Goal: Task Accomplishment & Management: Manage account settings

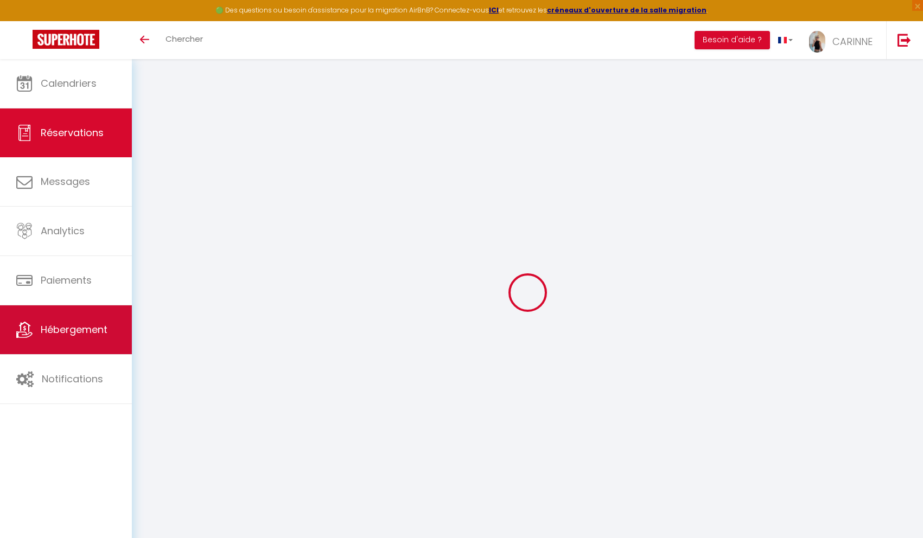
click at [95, 330] on span "Hébergement" at bounding box center [74, 330] width 67 height 14
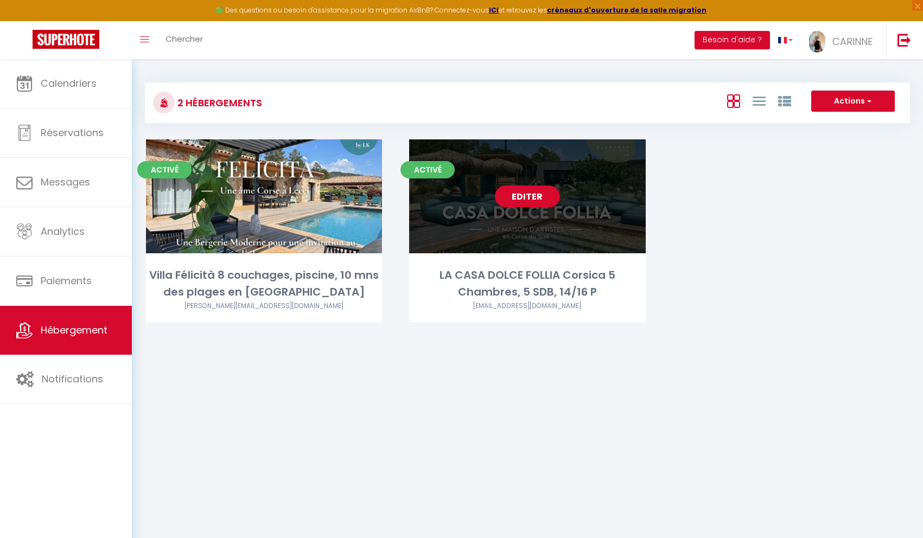
click at [547, 200] on link "Editer" at bounding box center [527, 197] width 65 height 22
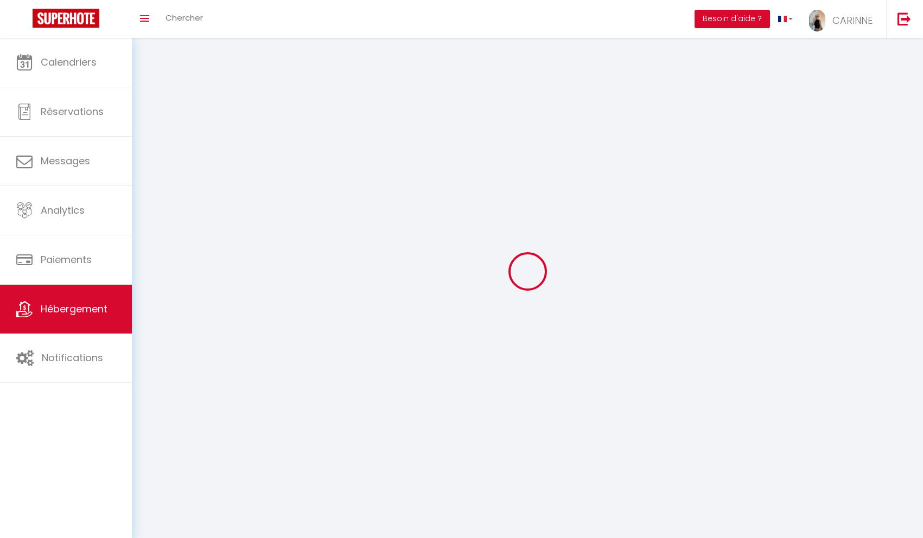
select select "1"
select select
select select "28"
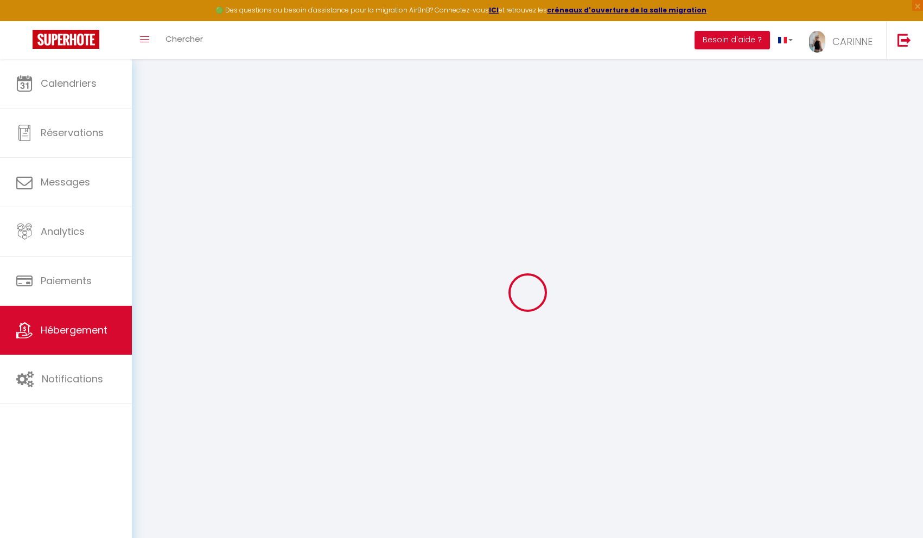
select select
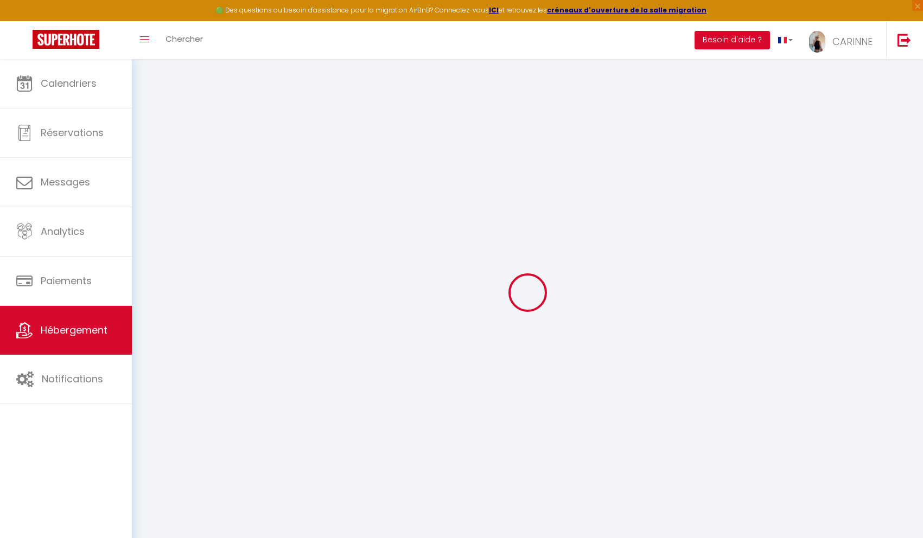
select select
checkbox input "false"
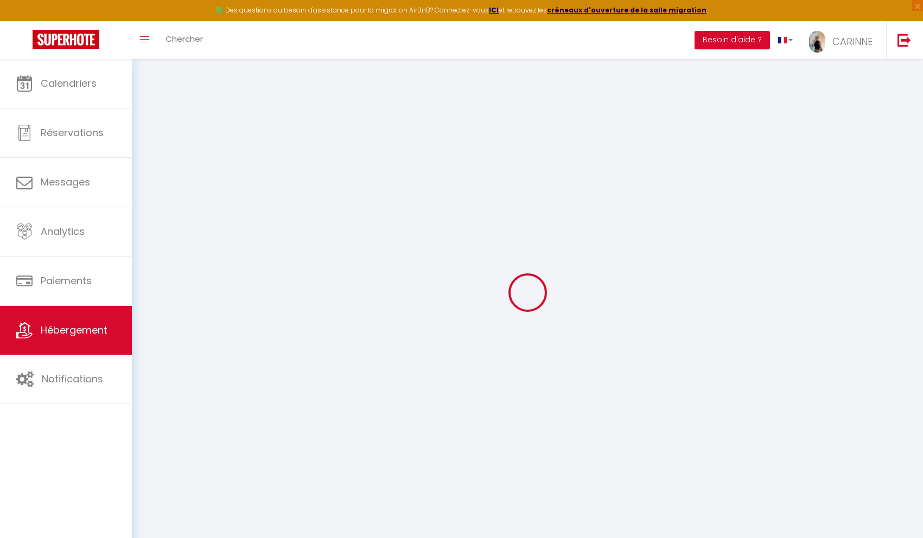
select select
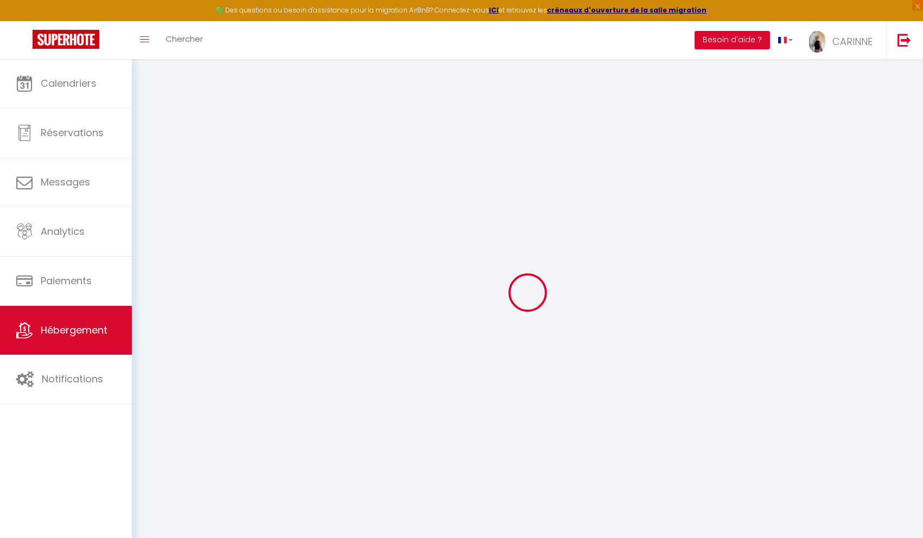
select select
checkbox input "false"
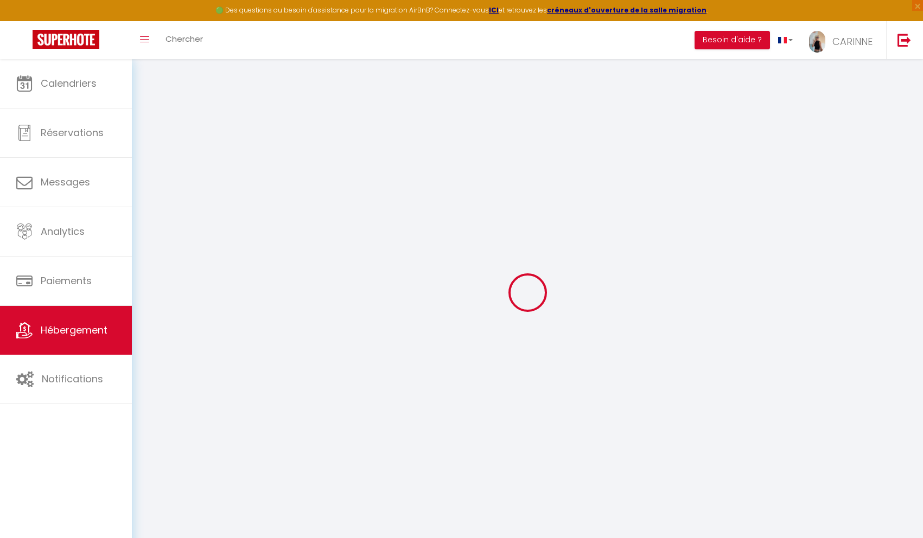
checkbox input "false"
select select
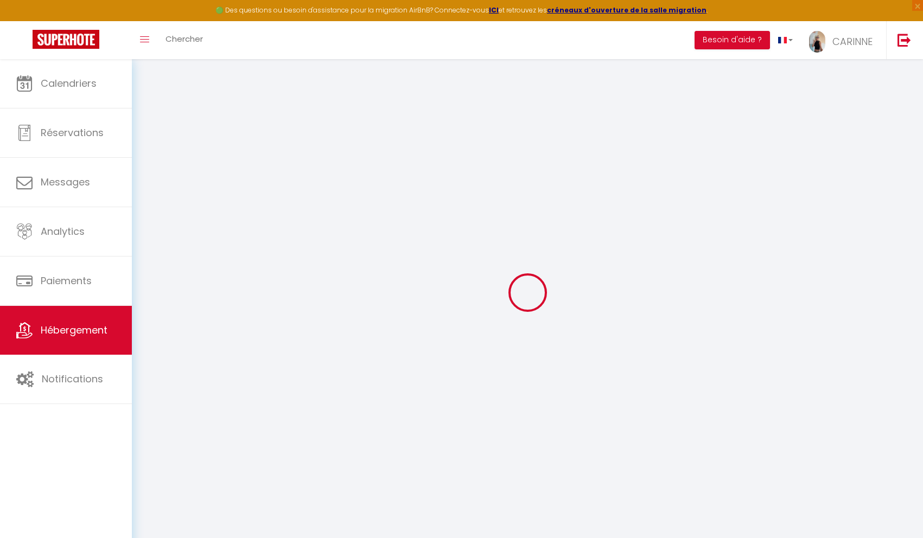
select select
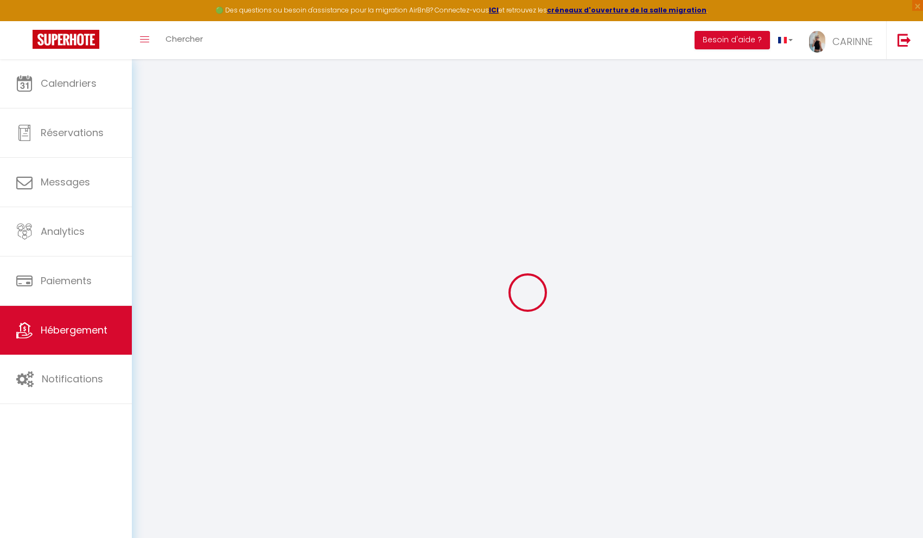
checkbox input "false"
select select
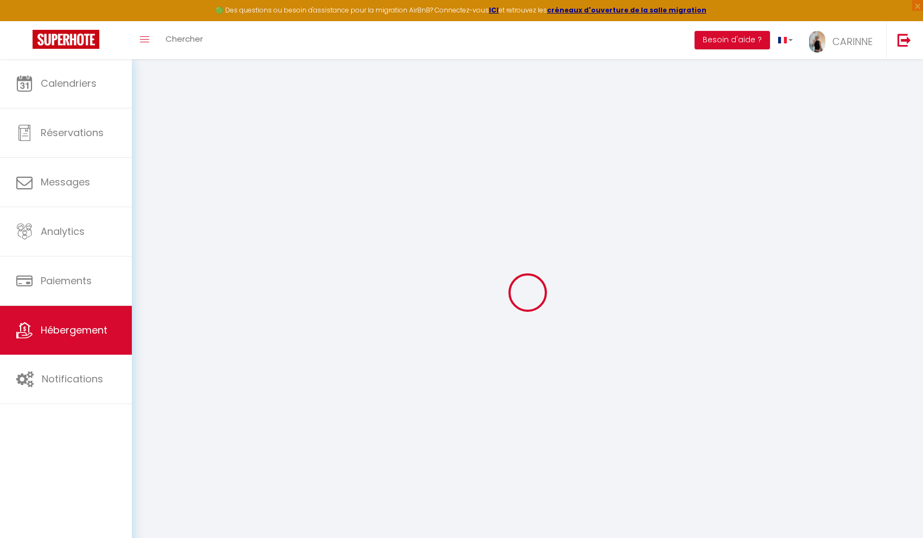
select select
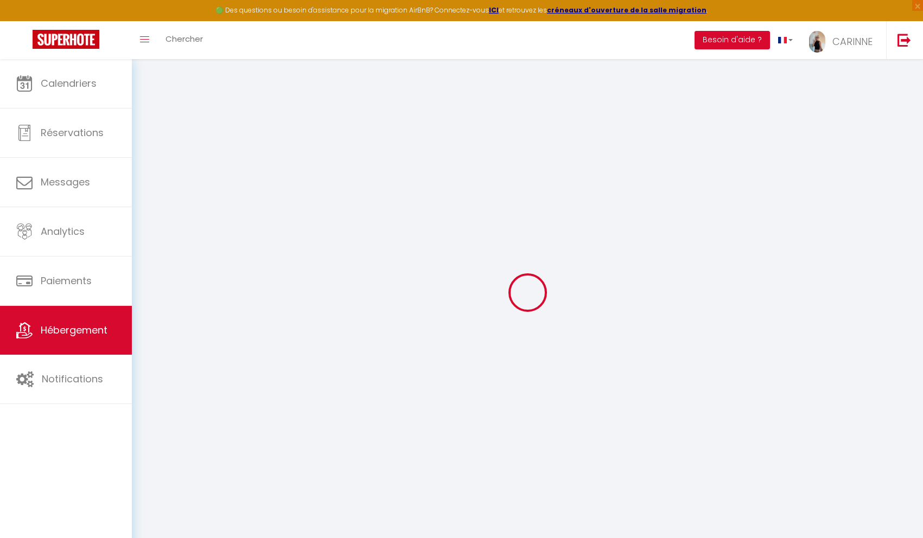
select select
checkbox input "false"
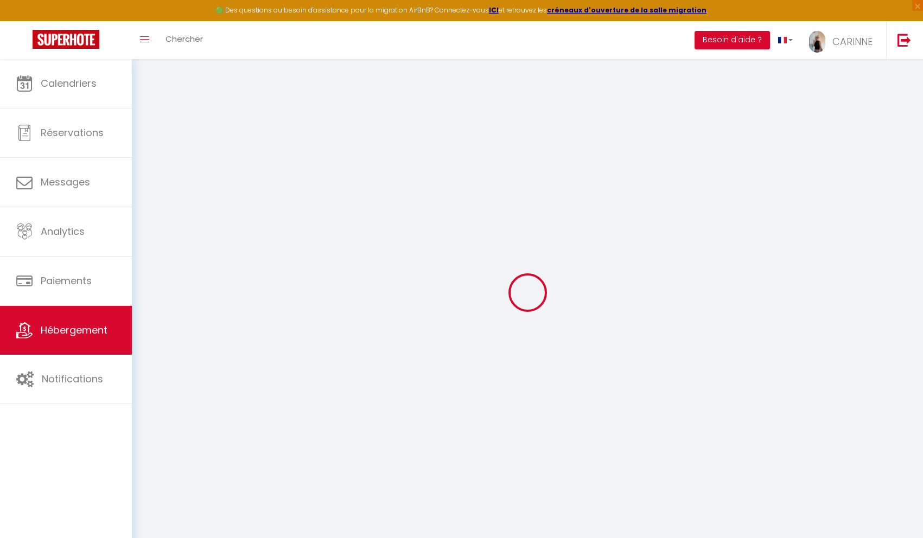
checkbox input "false"
select select
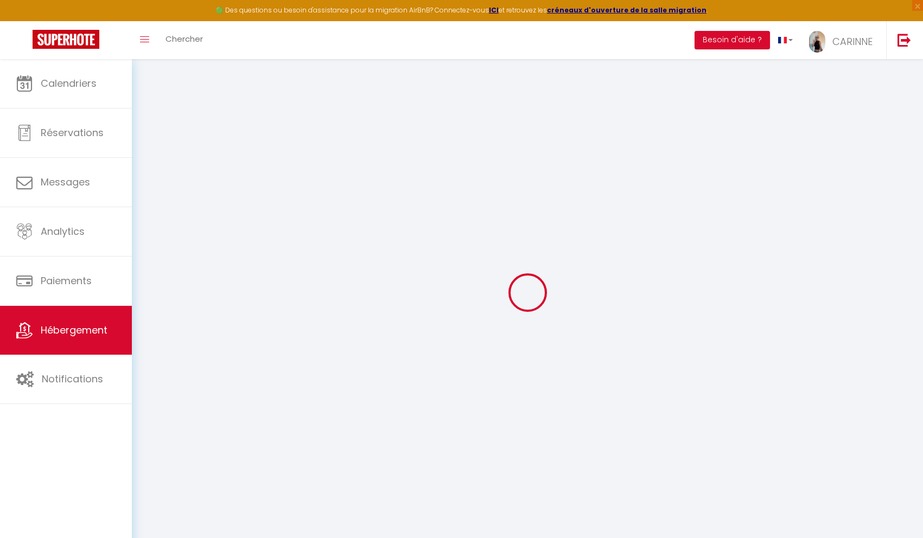
select select
checkbox input "false"
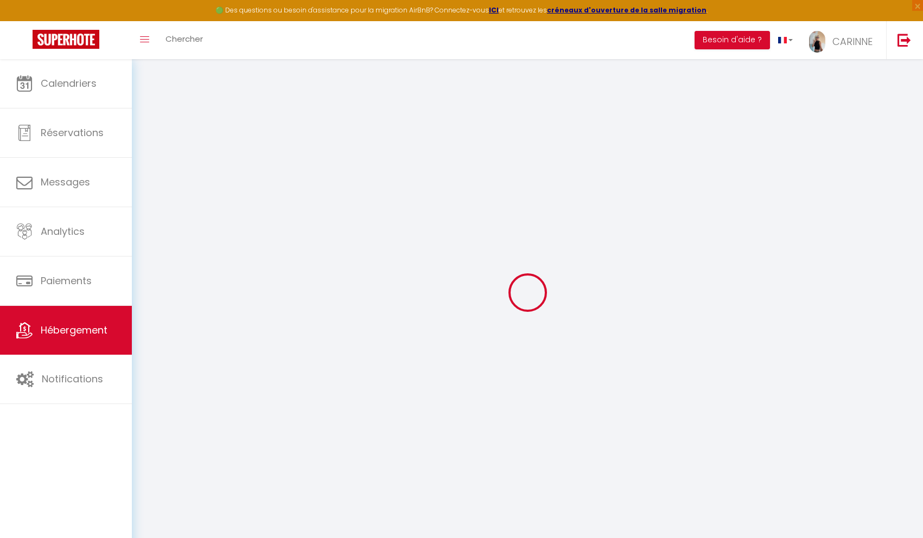
checkbox input "false"
select select
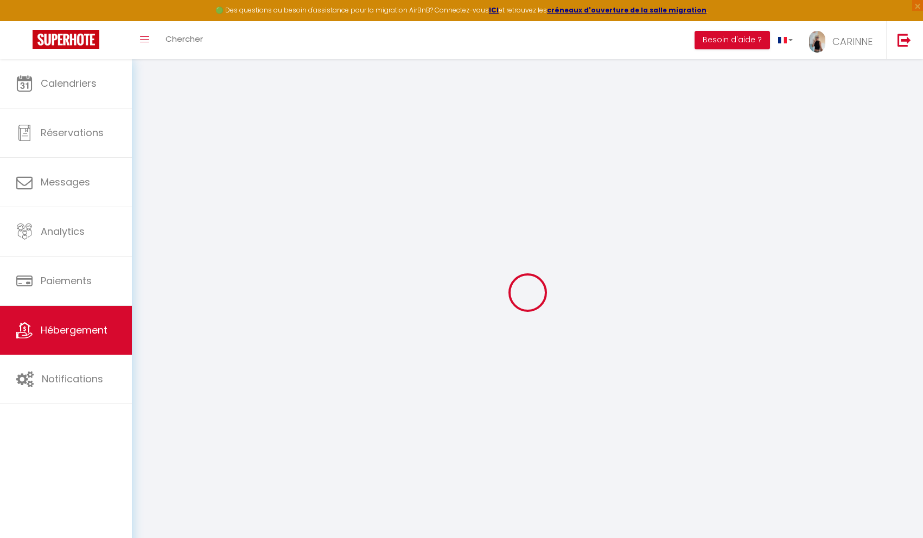
type input "LA CASA DOLCE FOLLIA Corsica 5 Chambres, 5 SDB, 14/16 P"
type input "Carinne"
type input "FOSSEY"
type input "[STREET_ADDRESS][PERSON_NAME]"
type input "14000"
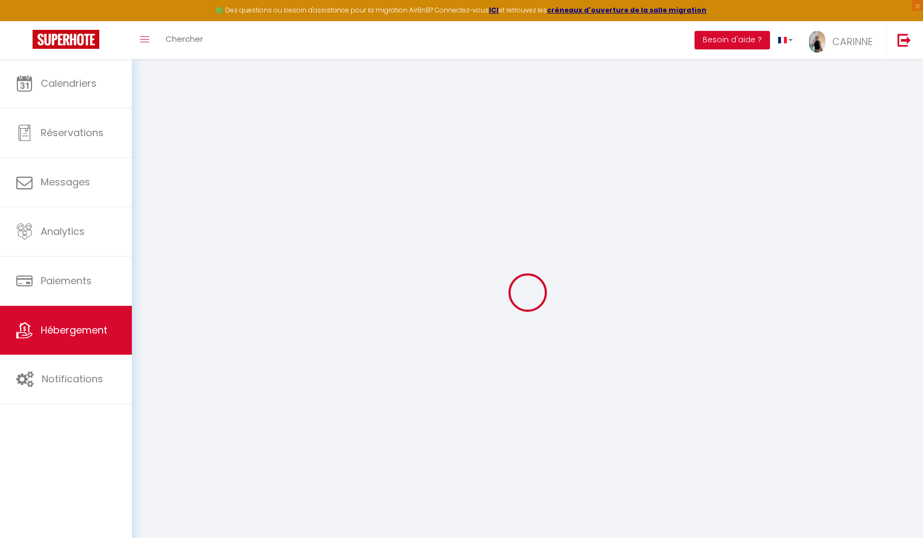
type input "[GEOGRAPHIC_DATA]"
select select "secondary_units"
select select "16"
select select "5"
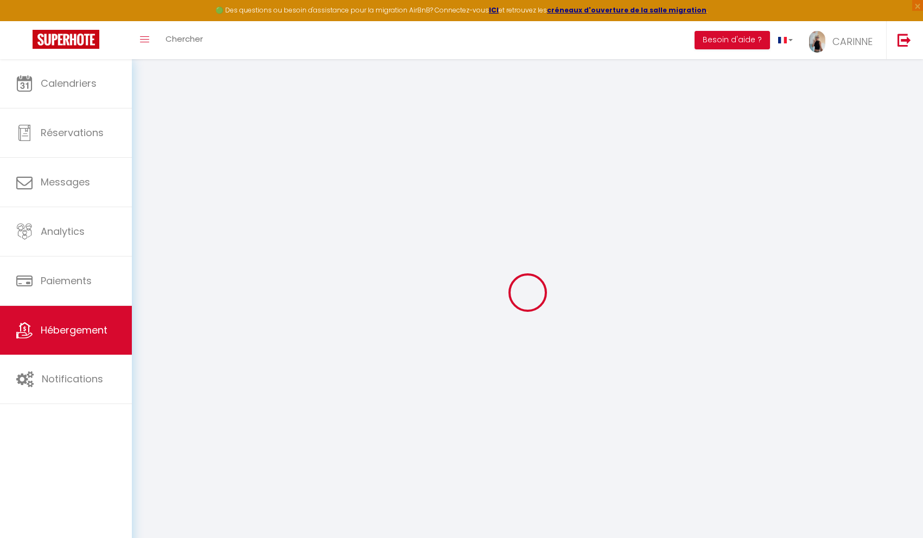
type input "314"
type input "400"
type input "3.30"
type input "2500"
select select
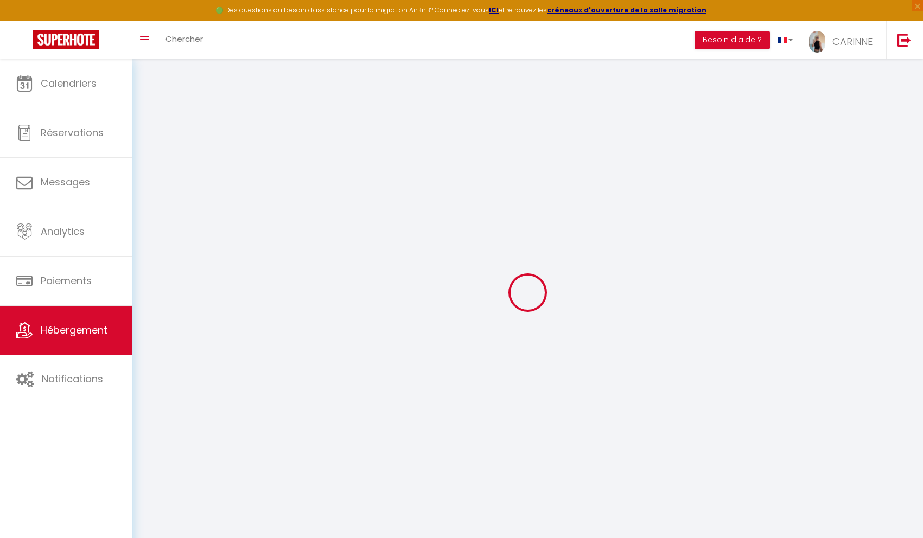
select select
type input "[STREET_ADDRESS][PERSON_NAME]"
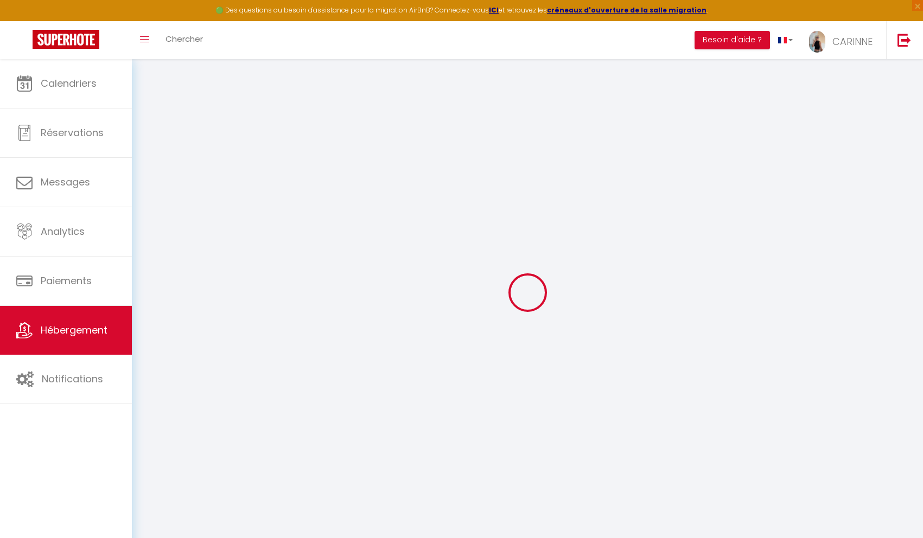
type input "20137"
type input "Lecci"
type input "[EMAIL_ADDRESS][DOMAIN_NAME]"
select select "12583"
checkbox input "false"
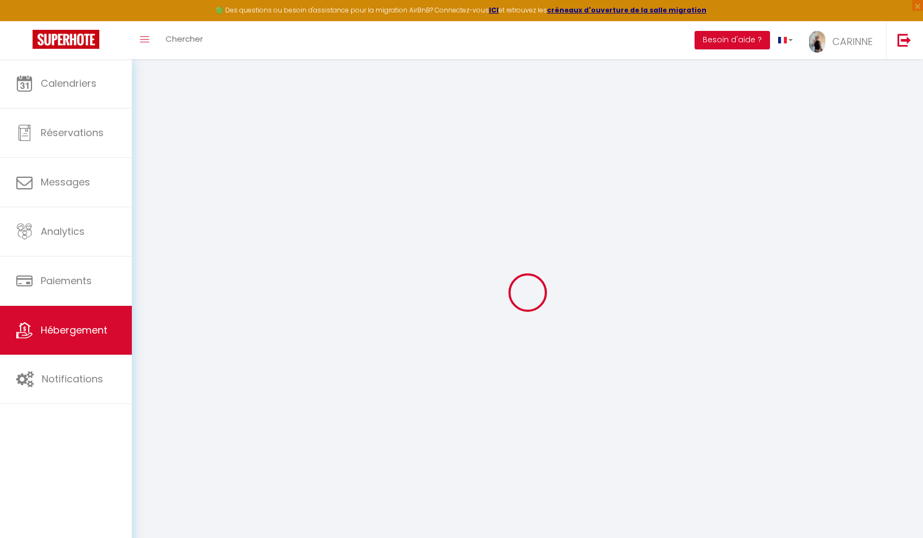
checkbox input "false"
type input "0"
type input "350"
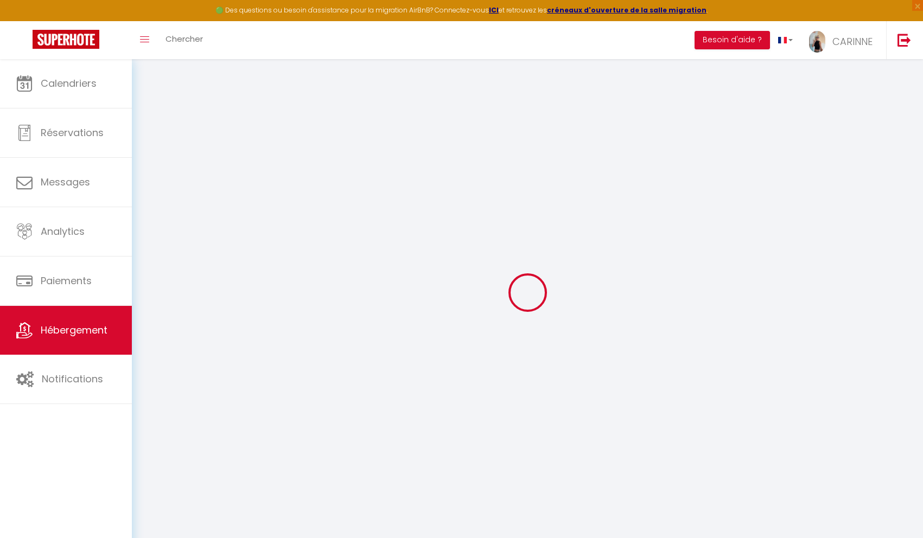
type input "350"
type input "150"
type input "0"
select select
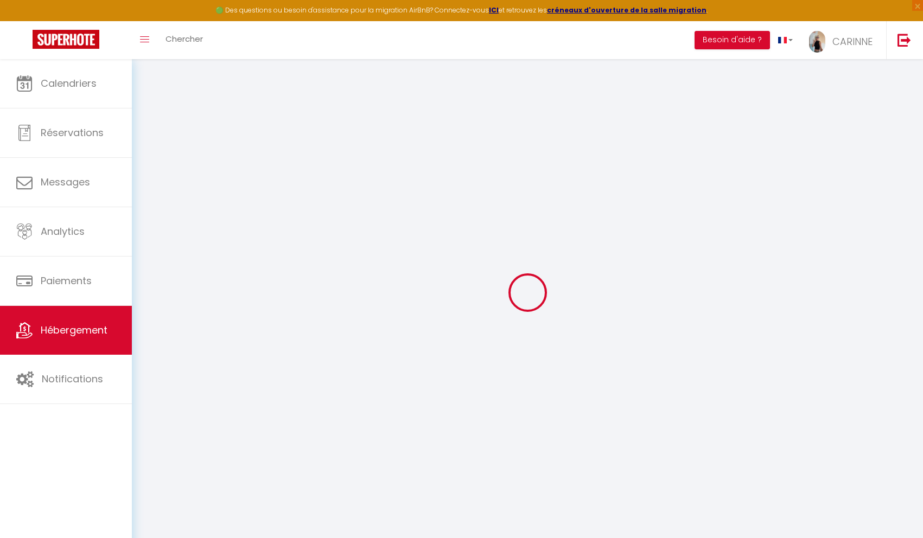
select select
checkbox input "false"
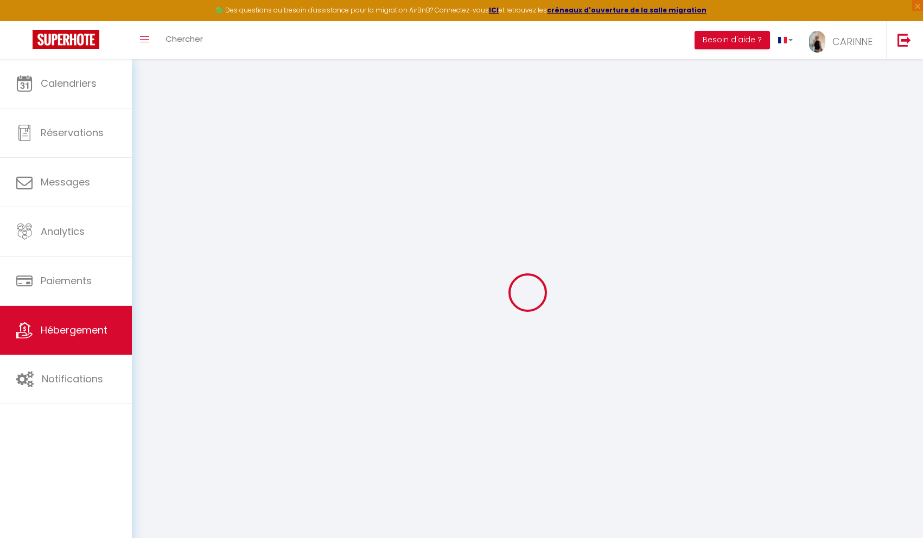
checkbox input "false"
select select
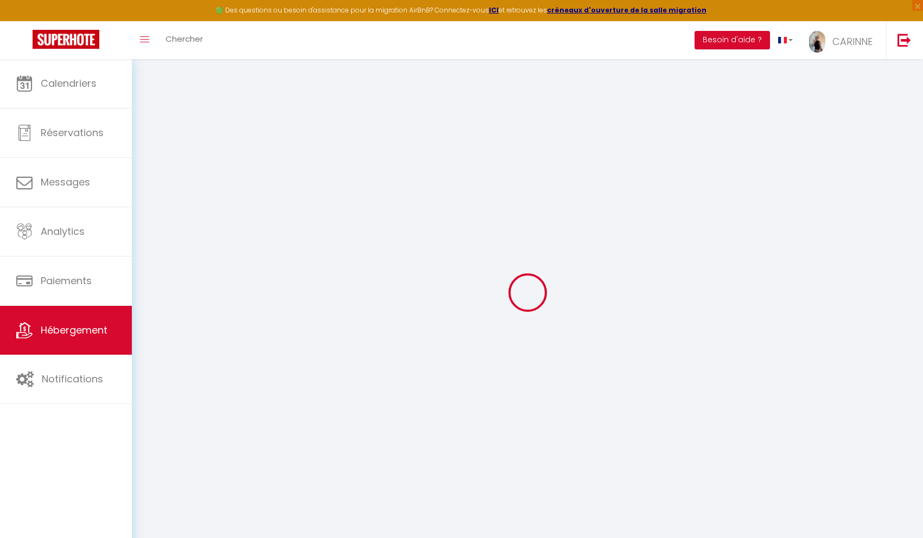
select select
checkbox input "false"
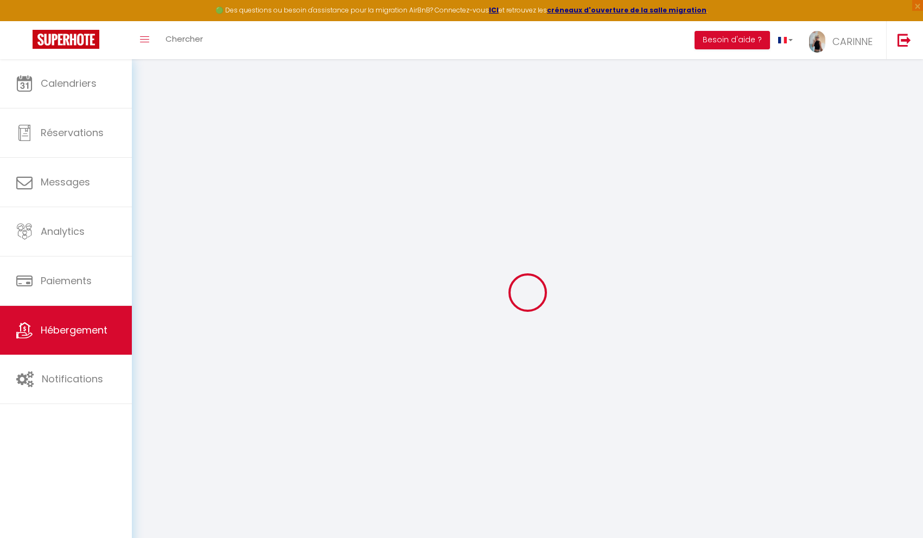
checkbox input "false"
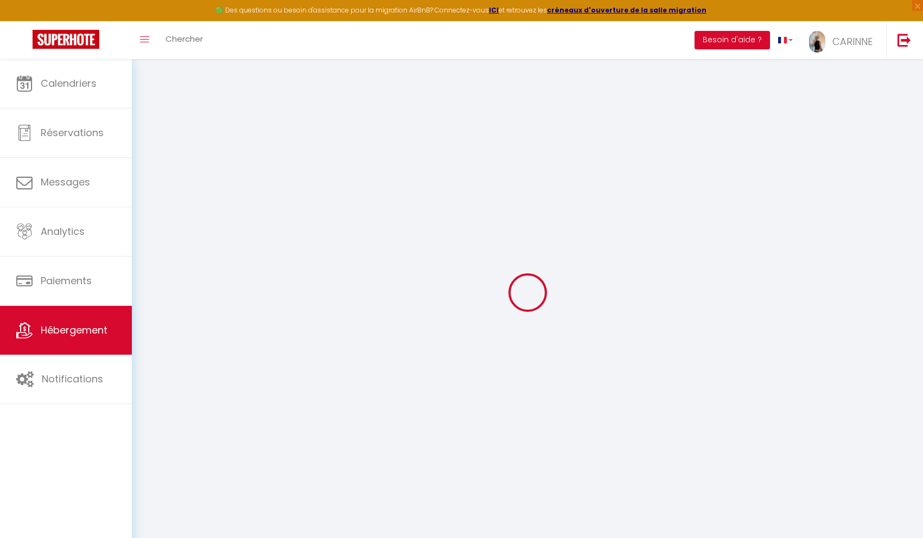
select select "17:00"
select select
select select "10:00"
select select "30"
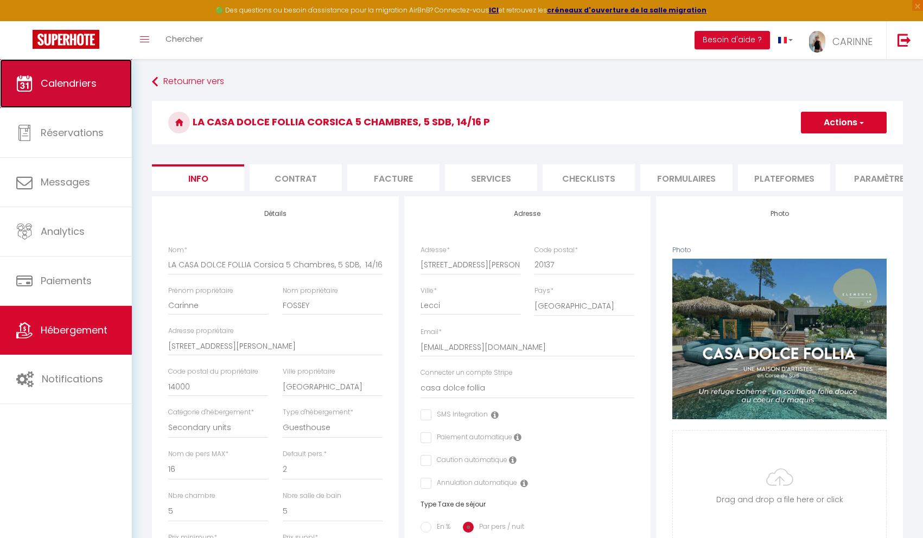
click at [96, 86] on span "Calendriers" at bounding box center [69, 84] width 56 height 14
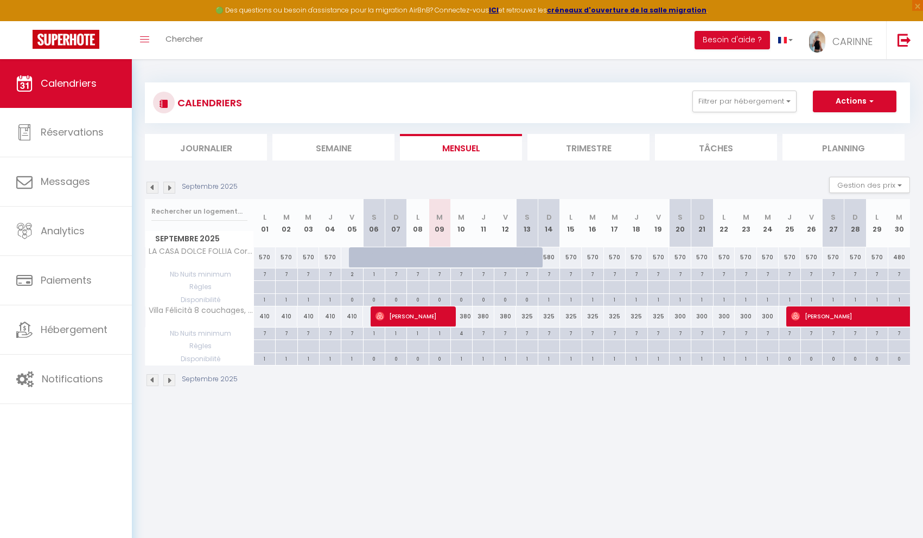
click at [172, 188] on img at bounding box center [169, 188] width 12 height 12
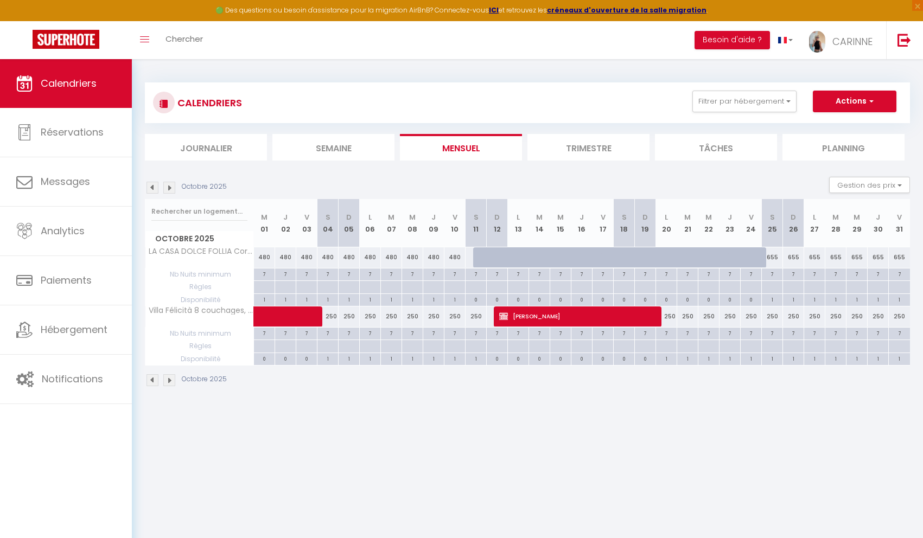
click at [155, 190] on img at bounding box center [153, 188] width 12 height 12
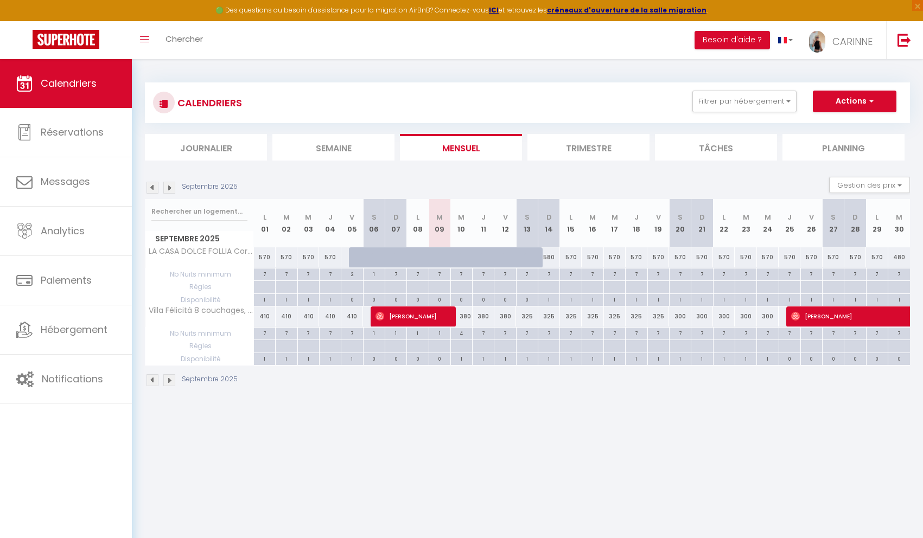
click at [549, 263] on div "580" at bounding box center [549, 257] width 22 height 20
type input "580"
type input "Dim 14 Septembre 2025"
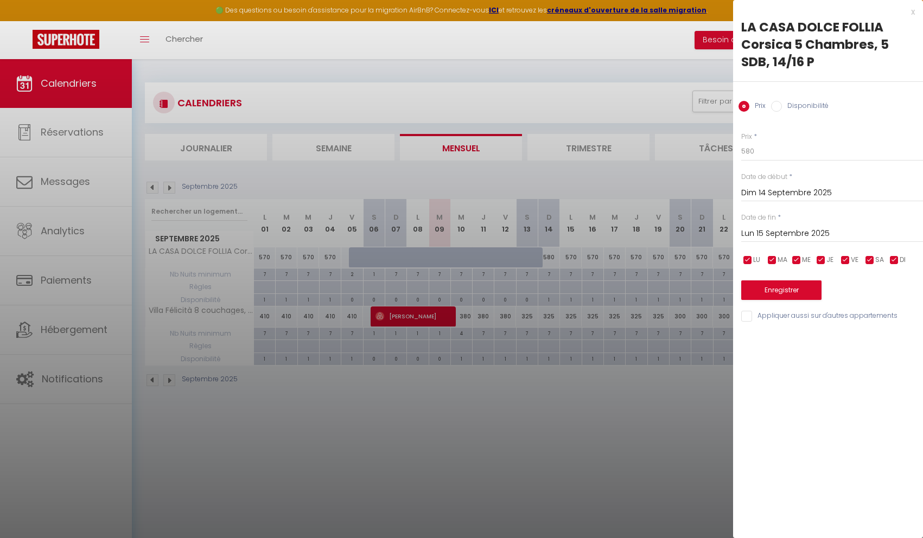
click at [800, 233] on input "Lun 15 Septembre 2025" at bounding box center [832, 234] width 182 height 14
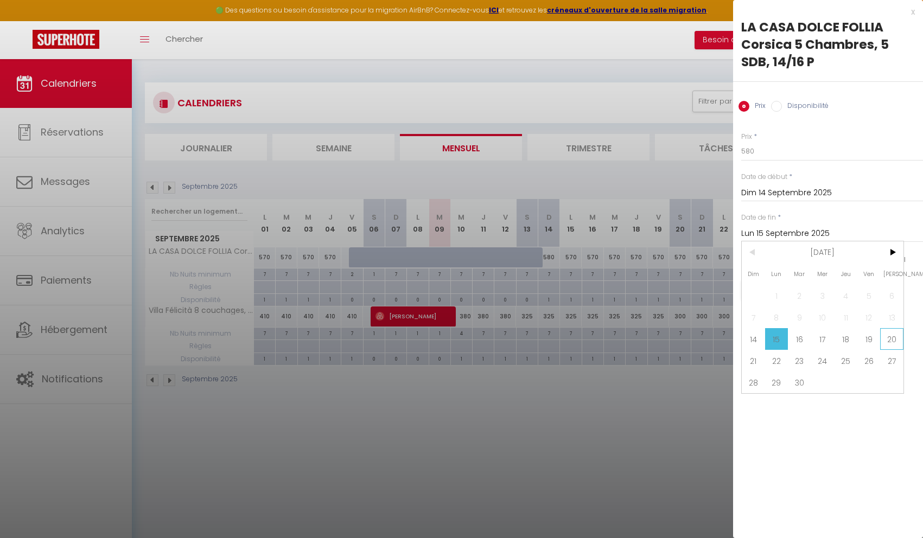
click at [888, 342] on span "20" at bounding box center [891, 339] width 23 height 22
type input "[DATE]"
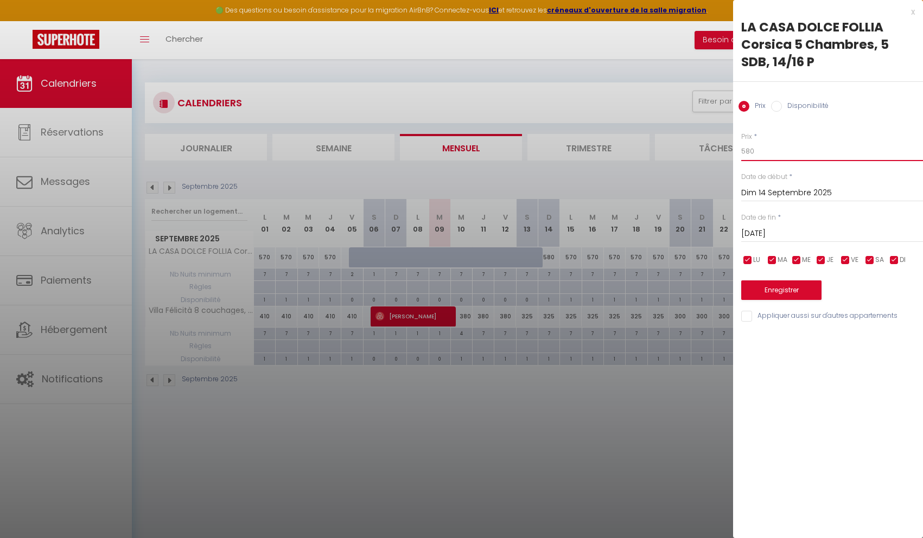
click at [757, 150] on input "580" at bounding box center [832, 152] width 182 height 20
type input "500"
click at [764, 293] on button "Enregistrer" at bounding box center [781, 291] width 80 height 20
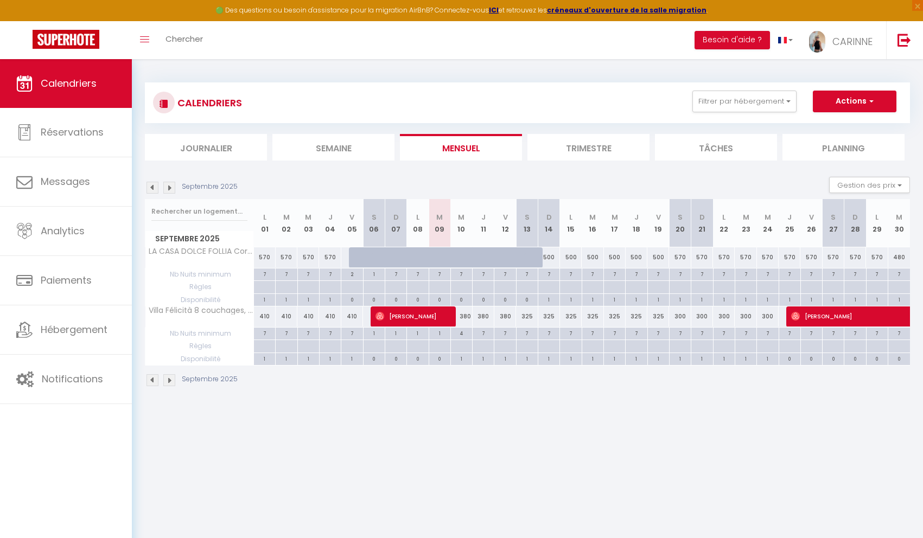
click at [681, 259] on div "570" at bounding box center [680, 257] width 22 height 20
type input "570"
type input "[DATE]"
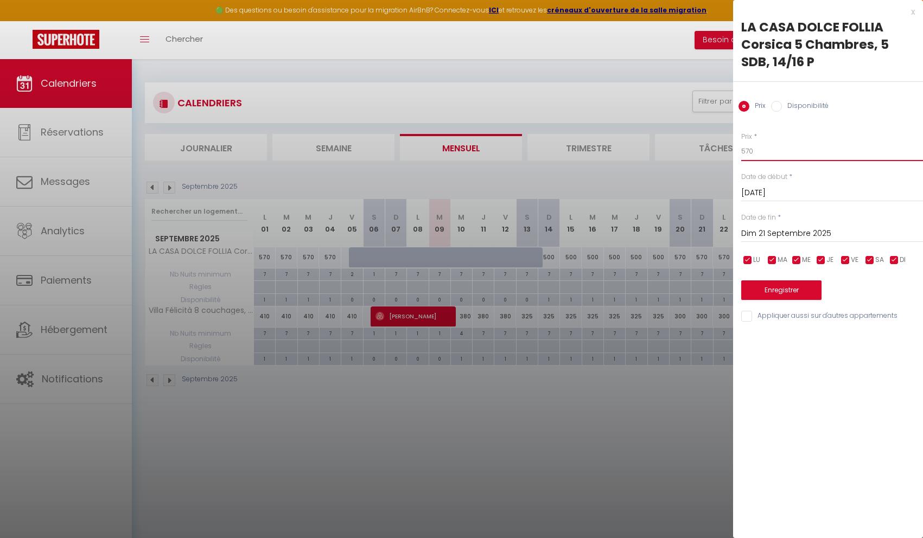
click at [764, 151] on input "570" at bounding box center [832, 152] width 182 height 20
click at [782, 233] on input "Dim 21 Septembre 2025" at bounding box center [832, 234] width 182 height 14
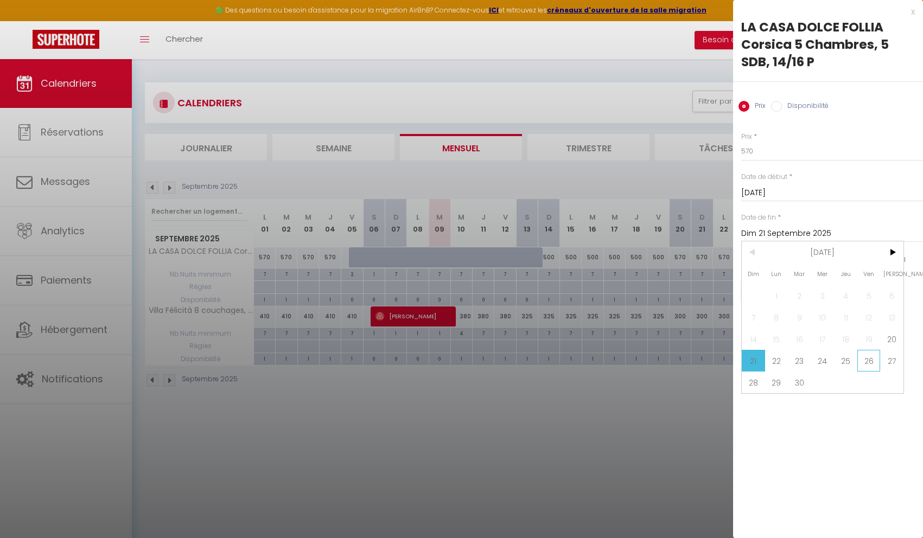
click at [868, 367] on span "26" at bounding box center [868, 361] width 23 height 22
type input "Ven 26 Septembre 2025"
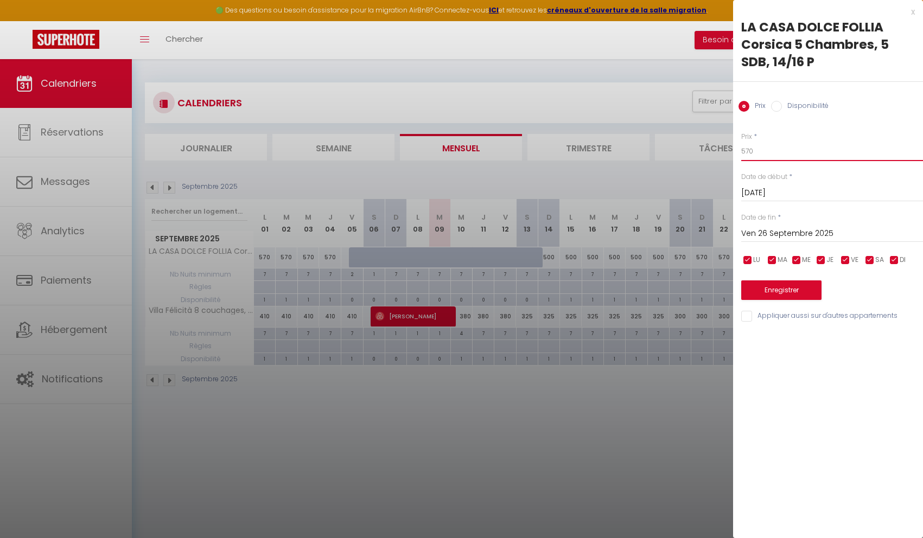
click at [769, 151] on input "570" at bounding box center [832, 152] width 182 height 20
type input "540"
click at [786, 296] on button "Enregistrer" at bounding box center [781, 291] width 80 height 20
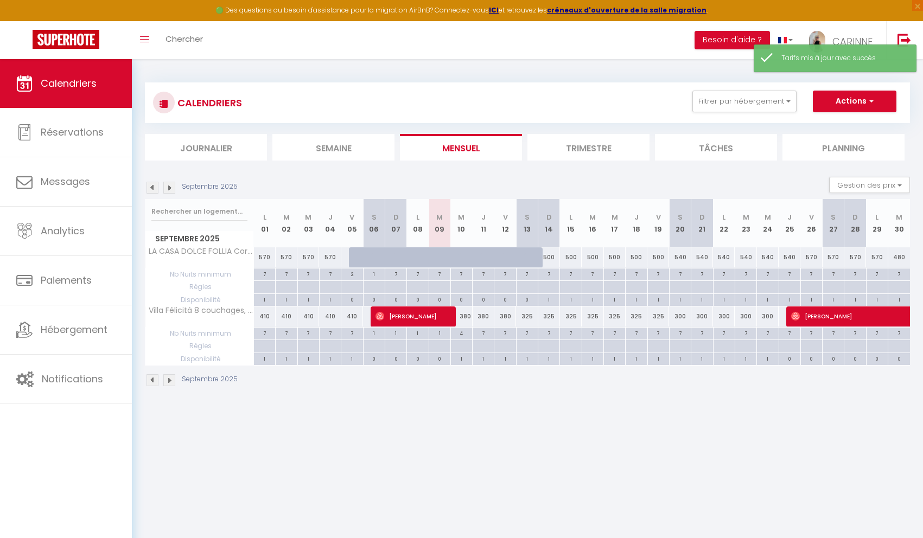
click at [554, 259] on div "500" at bounding box center [549, 257] width 22 height 20
type input "500"
type input "Dim 14 Septembre 2025"
type input "Lun 15 Septembre 2025"
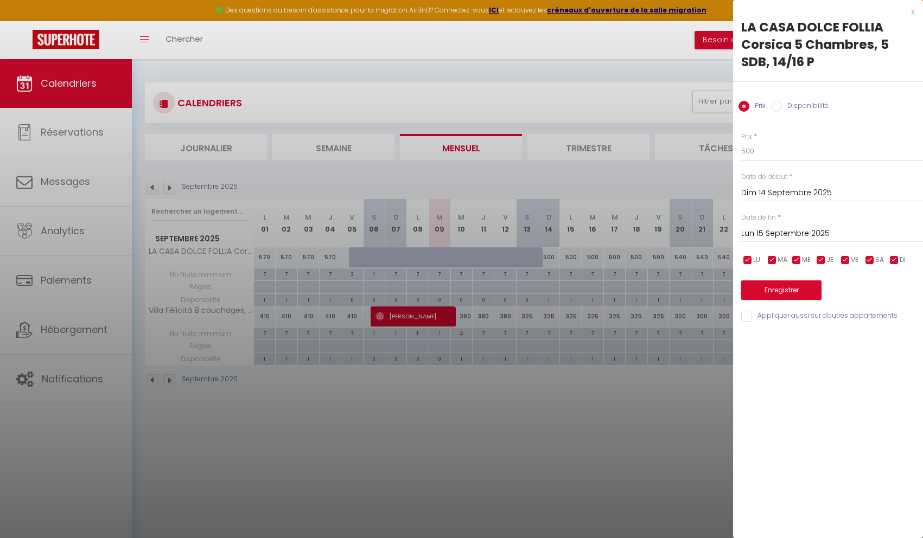
click at [596, 475] on div at bounding box center [461, 269] width 923 height 538
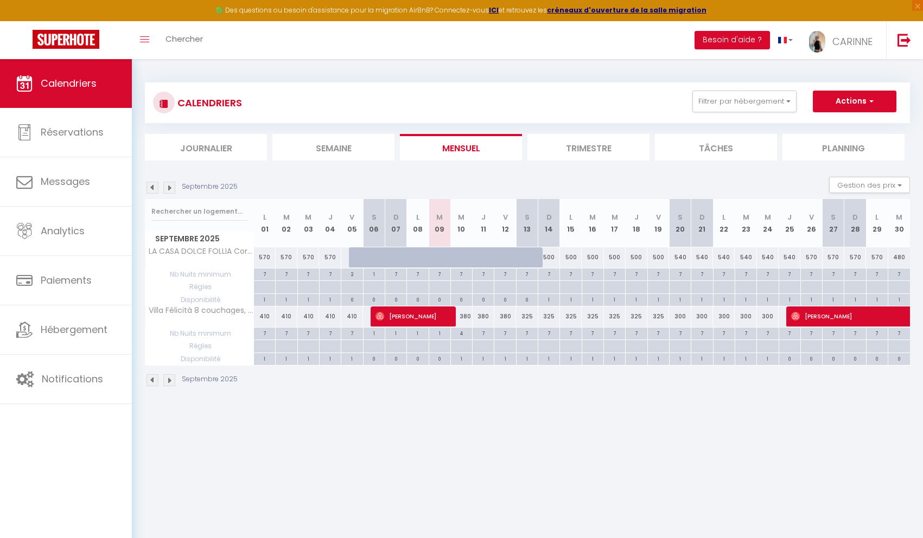
click at [808, 260] on div "570" at bounding box center [811, 257] width 22 height 20
type input "570"
type input "Ven 26 Septembre 2025"
type input "[DATE]"
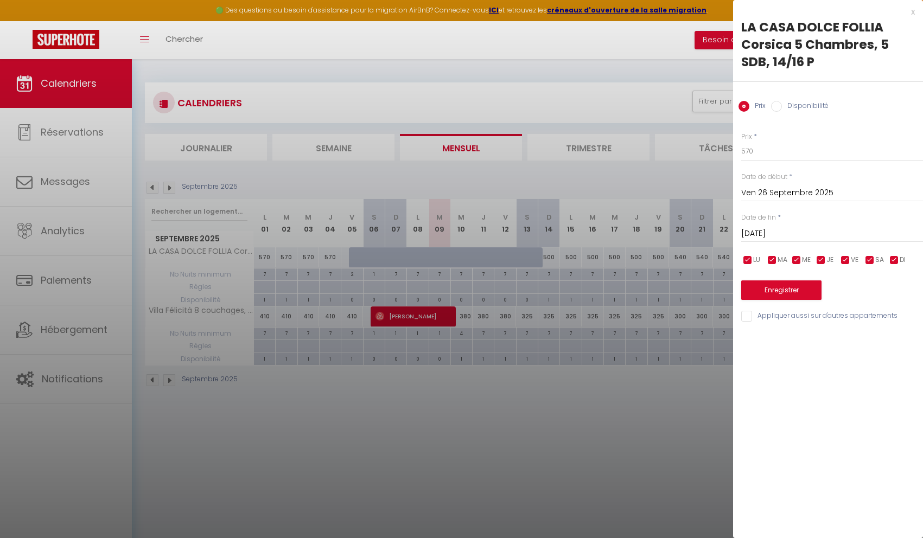
click at [710, 424] on div at bounding box center [461, 269] width 923 height 538
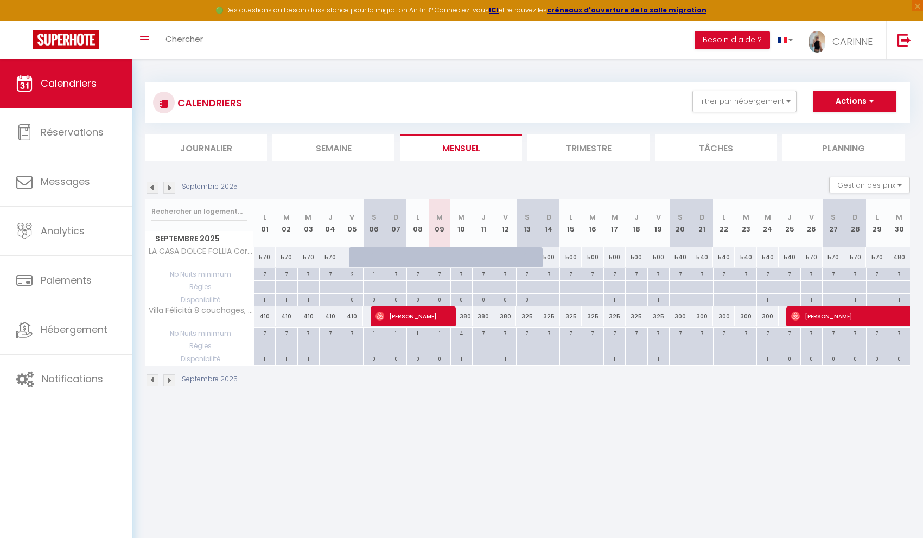
click at [835, 257] on div "570" at bounding box center [834, 257] width 22 height 20
type input "570"
type input "[DATE]"
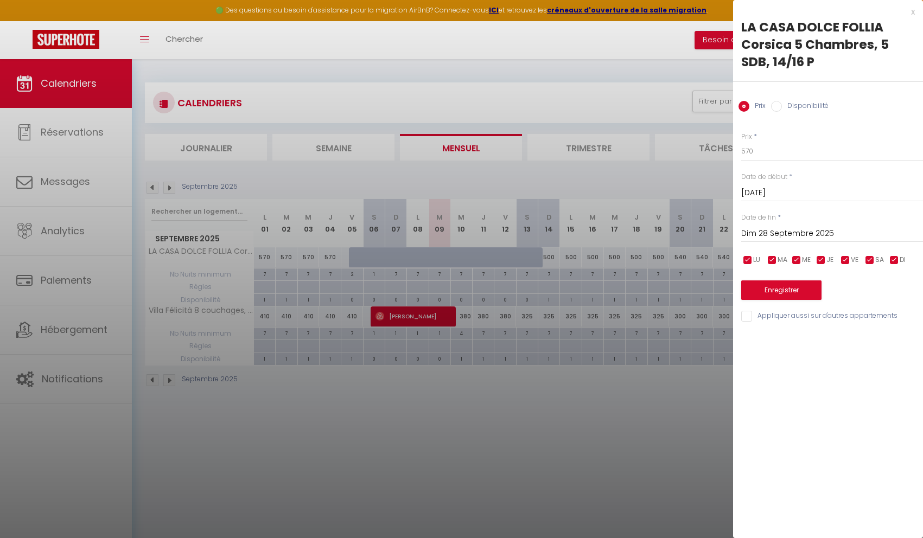
click at [817, 237] on input "Dim 28 Septembre 2025" at bounding box center [832, 234] width 182 height 14
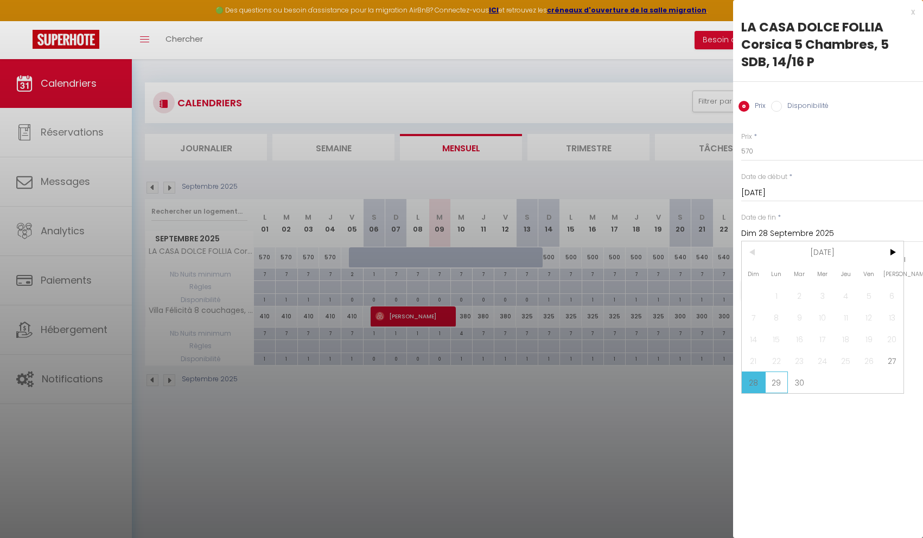
click at [780, 386] on span "29" at bounding box center [776, 383] width 23 height 22
type input "Lun 29 Septembre 2025"
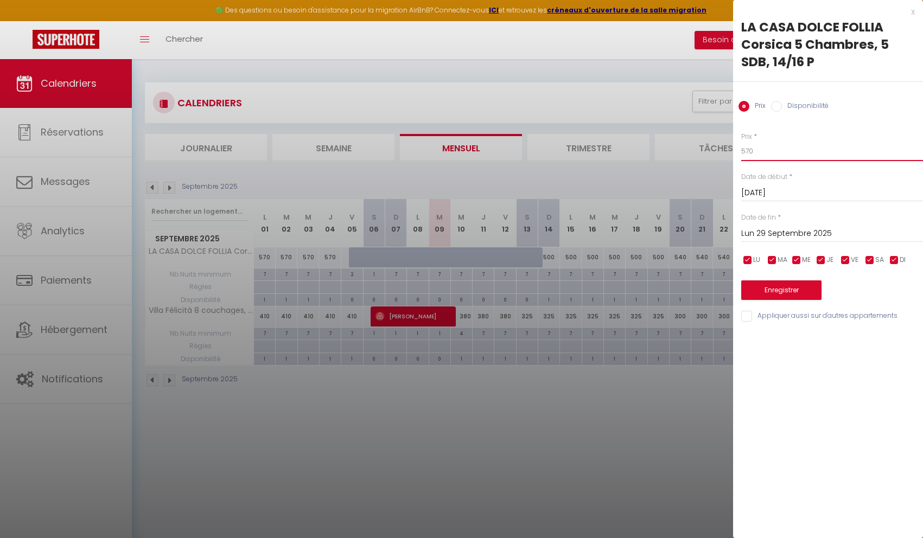
drag, startPoint x: 758, startPoint y: 152, endPoint x: 740, endPoint y: 151, distance: 18.5
click at [740, 151] on div "Prix * 570 Statut * Disponible Indisponible Date de début * [DATE] < [DATE] > D…" at bounding box center [828, 220] width 190 height 205
type input "480"
click at [772, 296] on button "Enregistrer" at bounding box center [781, 291] width 80 height 20
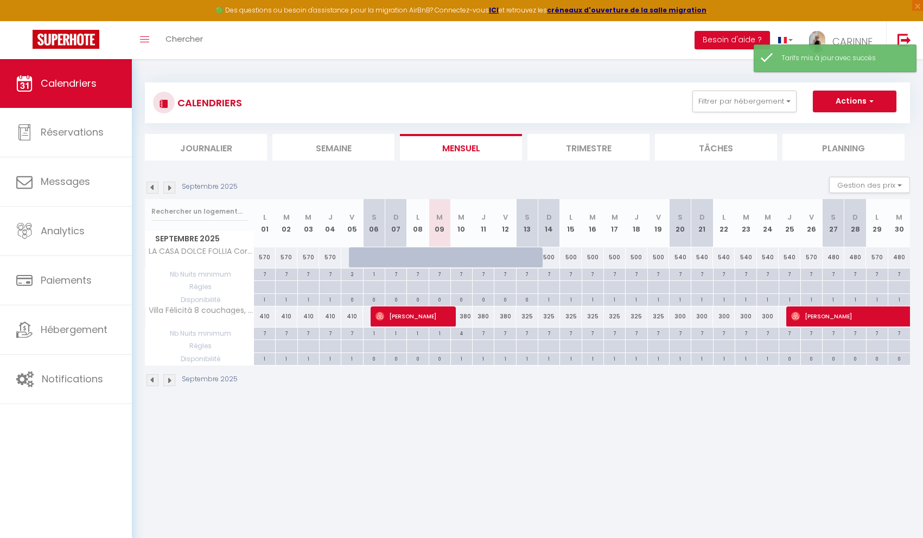
click at [878, 259] on div "570" at bounding box center [877, 257] width 22 height 20
type input "570"
type input "Lun 29 Septembre 2025"
type input "[DATE]"
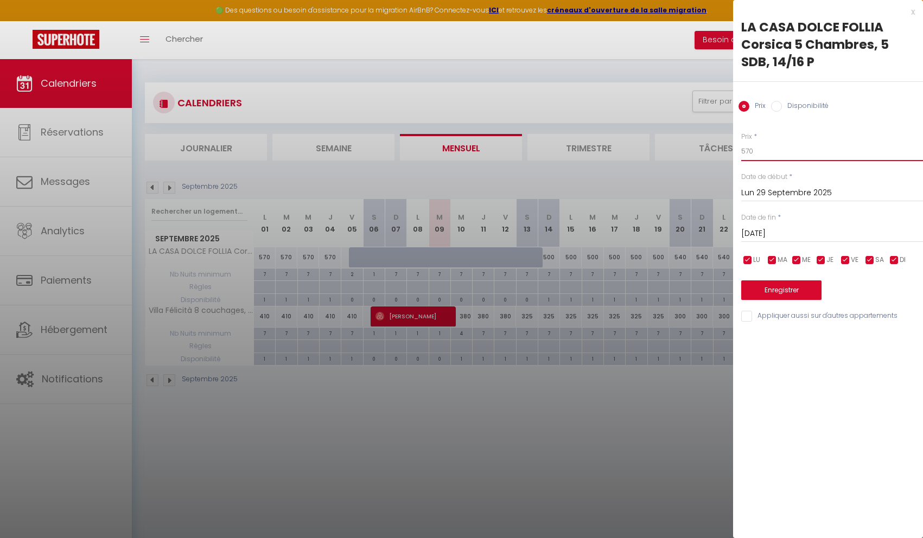
click at [755, 150] on input "570" at bounding box center [832, 152] width 182 height 20
drag, startPoint x: 755, startPoint y: 150, endPoint x: 734, endPoint y: 149, distance: 21.8
click at [734, 149] on div "Prix * 570 Statut * Disponible Indisponible Date de début * [DATE] < [DATE] > D…" at bounding box center [828, 220] width 190 height 205
type input "480"
click at [781, 293] on button "Enregistrer" at bounding box center [781, 291] width 80 height 20
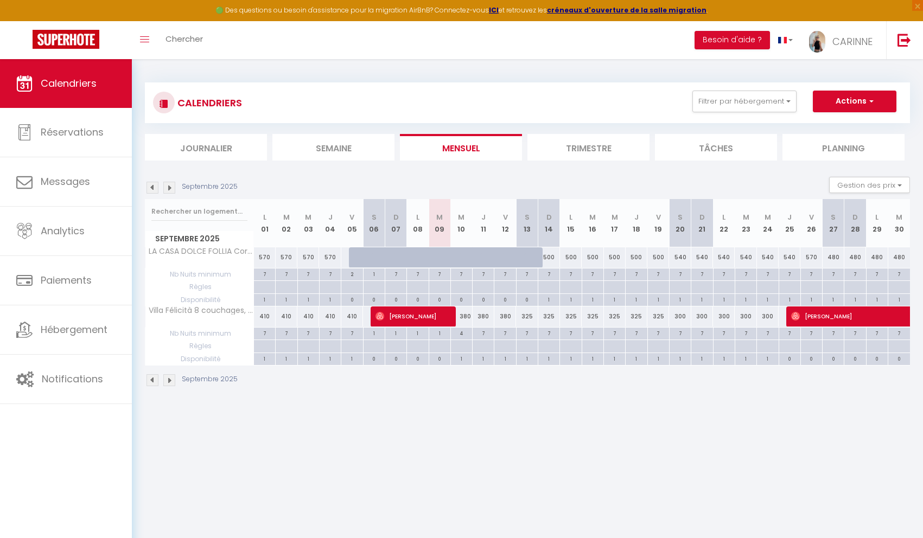
click at [811, 260] on div "570" at bounding box center [811, 257] width 22 height 20
type input "570"
type input "Ven 26 Septembre 2025"
type input "[DATE]"
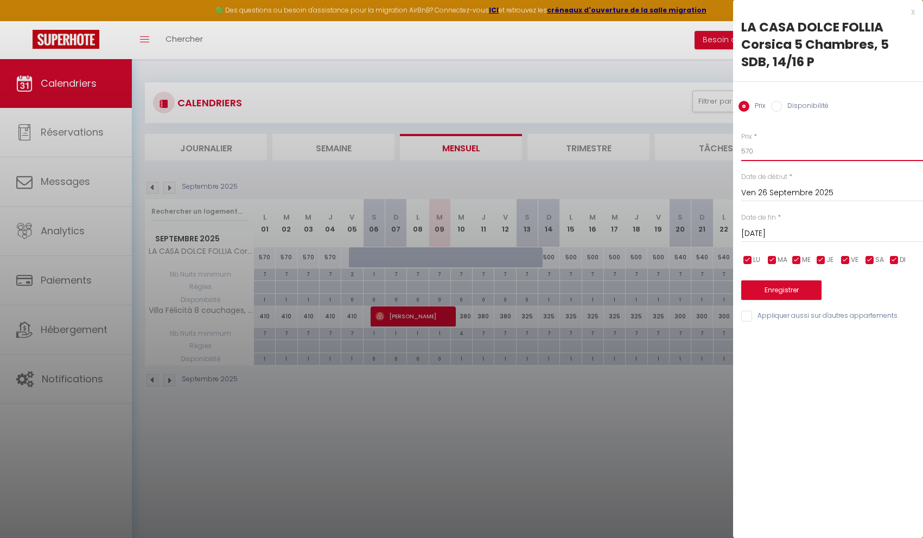
drag, startPoint x: 765, startPoint y: 150, endPoint x: 736, endPoint y: 148, distance: 28.3
click at [736, 148] on div "Prix * 570 Statut * Disponible Indisponible Date de début * [DATE] < [DATE] > D…" at bounding box center [828, 220] width 190 height 205
type input "540"
click at [789, 289] on button "Enregistrer" at bounding box center [781, 291] width 80 height 20
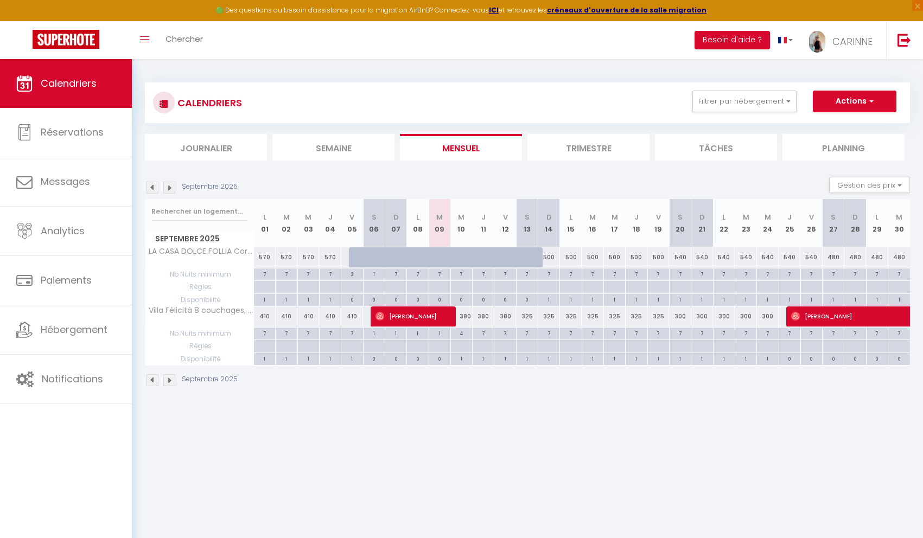
click at [174, 189] on img at bounding box center [169, 188] width 12 height 12
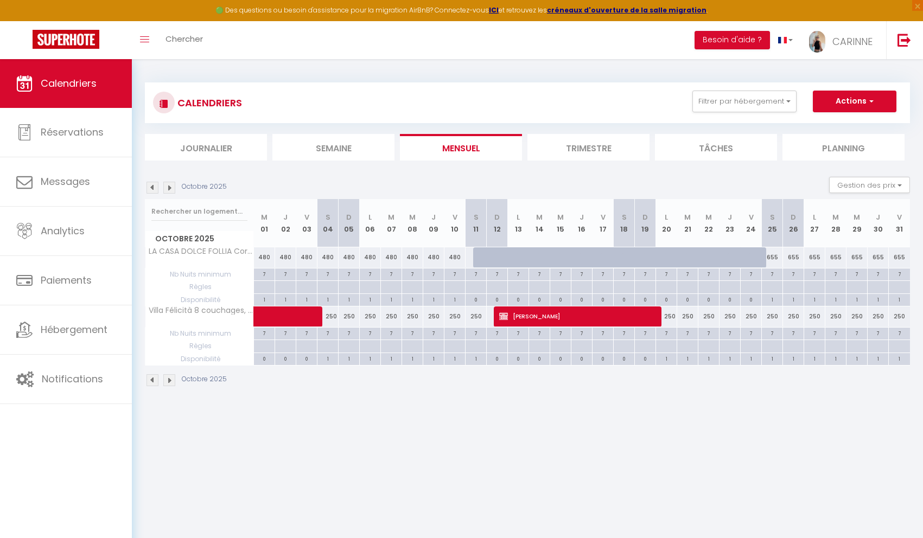
click at [155, 186] on img at bounding box center [153, 188] width 12 height 12
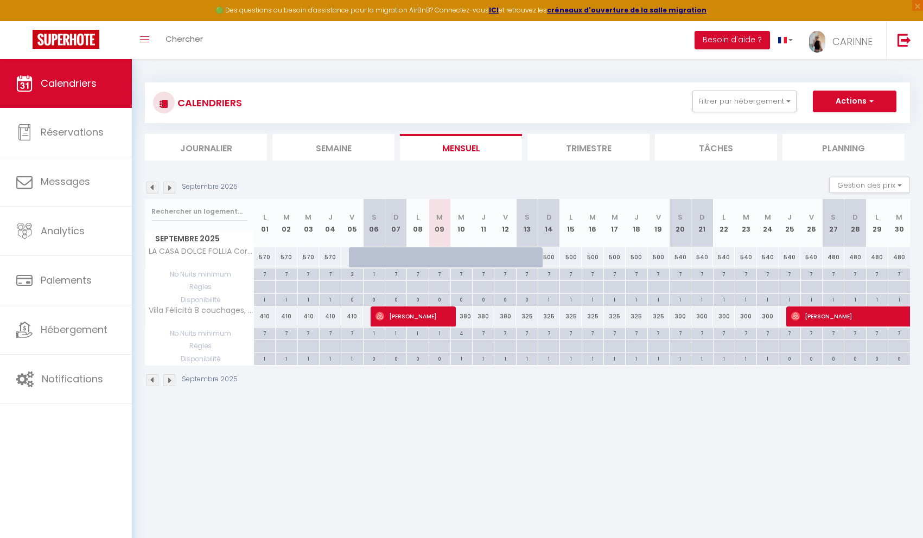
click at [834, 259] on div "480" at bounding box center [834, 257] width 22 height 20
type input "480"
type input "[DATE]"
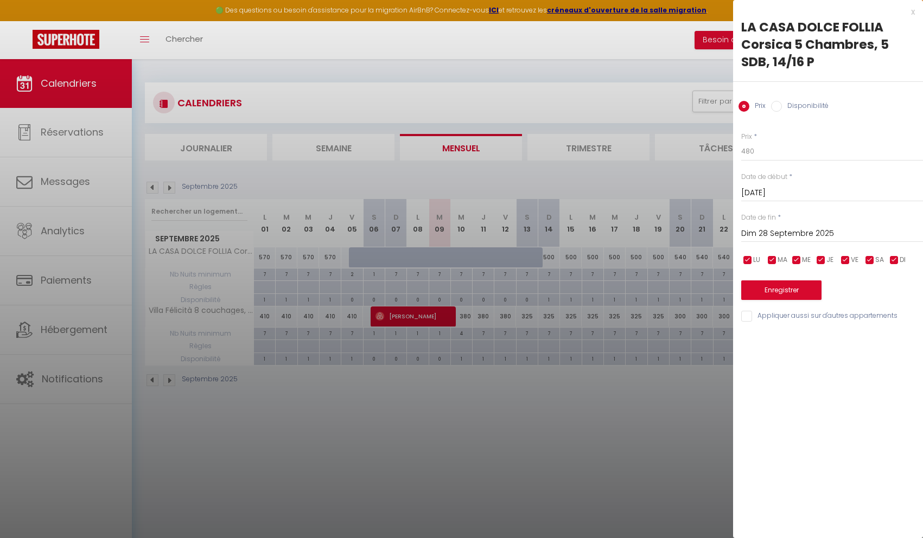
click at [799, 232] on input "Dim 28 Septembre 2025" at bounding box center [832, 234] width 182 height 14
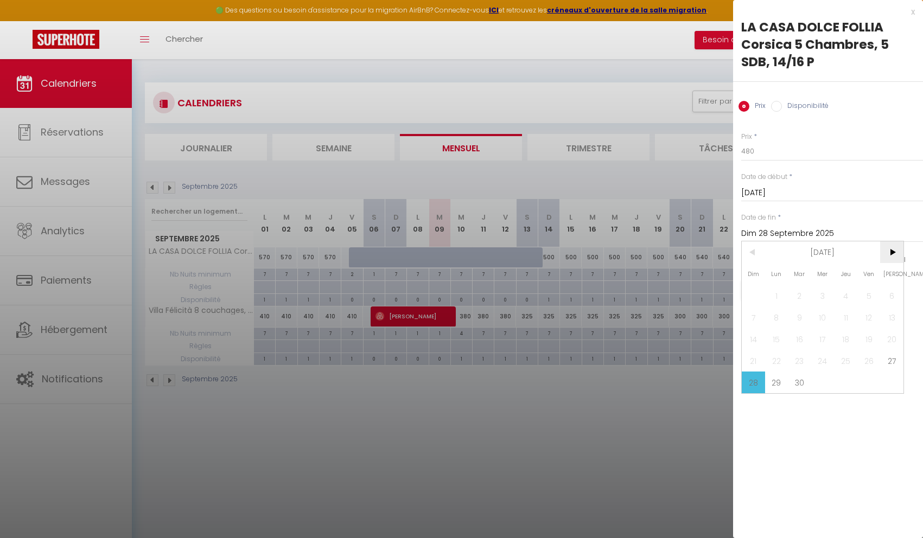
click at [897, 255] on span ">" at bounding box center [891, 252] width 23 height 22
click at [848, 319] on span "9" at bounding box center [845, 318] width 23 height 22
type input "[DATE]"
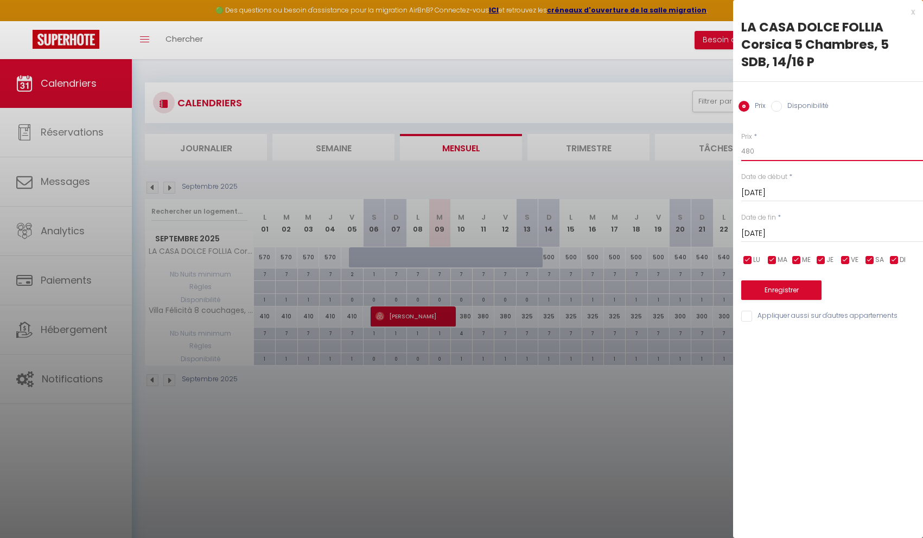
drag, startPoint x: 759, startPoint y: 152, endPoint x: 747, endPoint y: 153, distance: 12.0
click at [747, 153] on input "480" at bounding box center [832, 152] width 182 height 20
type input "440"
click at [763, 293] on button "Enregistrer" at bounding box center [781, 291] width 80 height 20
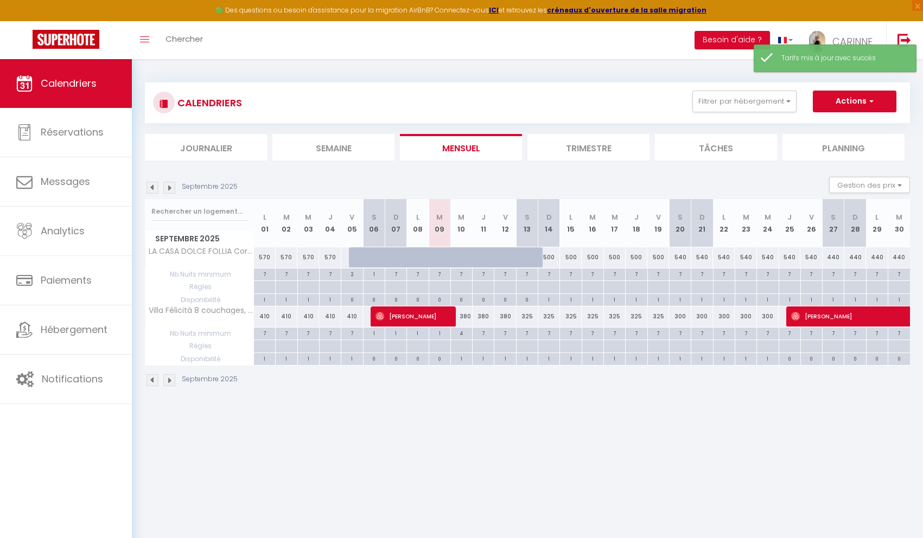
click at [168, 185] on img at bounding box center [169, 188] width 12 height 12
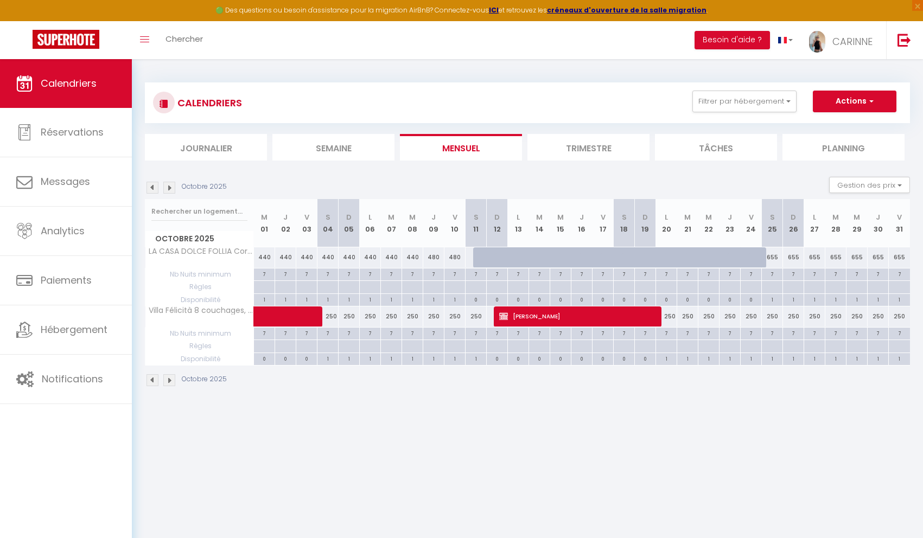
click at [168, 189] on img at bounding box center [169, 188] width 12 height 12
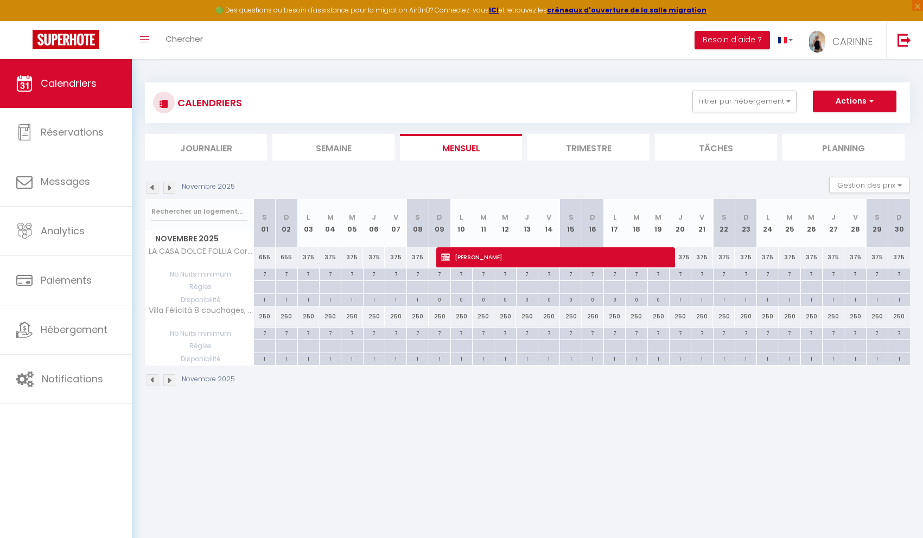
click at [152, 189] on img at bounding box center [153, 188] width 12 height 12
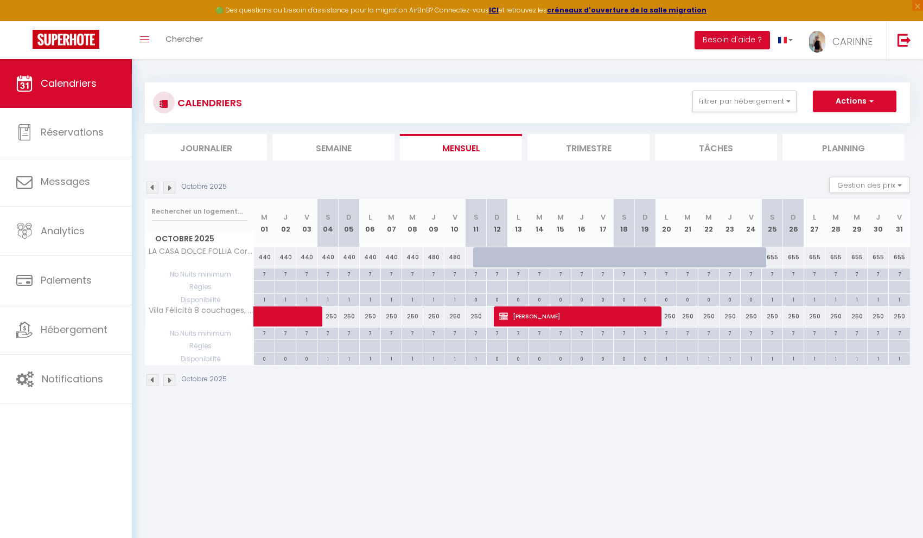
click at [773, 257] on div "655" at bounding box center [772, 257] width 21 height 20
type input "655"
type input "[DATE]"
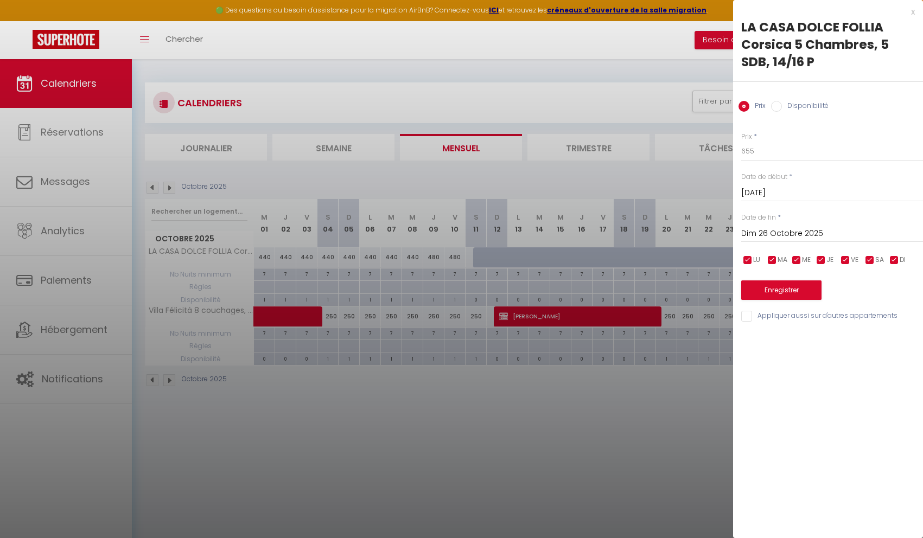
click at [782, 233] on input "Dim 26 Octobre 2025" at bounding box center [832, 234] width 182 height 14
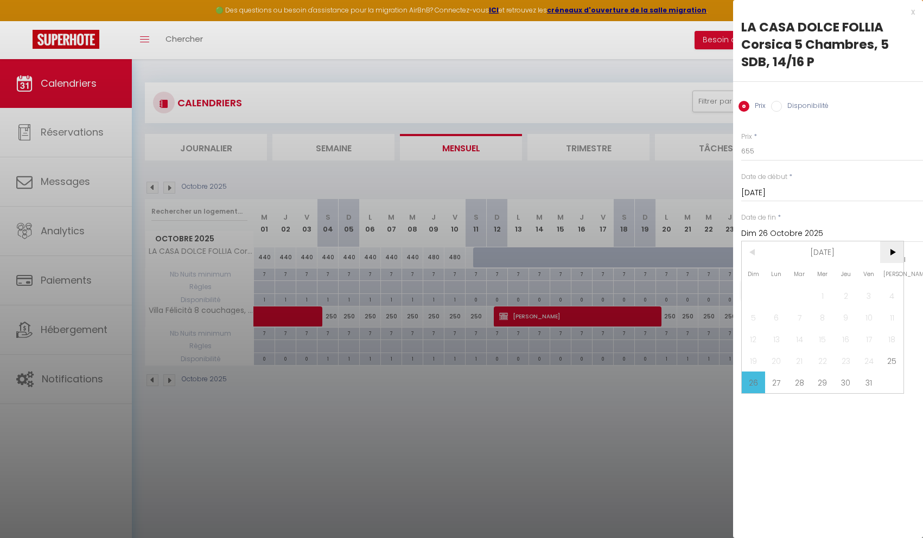
click at [889, 255] on span ">" at bounding box center [891, 252] width 23 height 22
click at [892, 297] on span "1" at bounding box center [891, 296] width 23 height 22
type input "[DATE]"
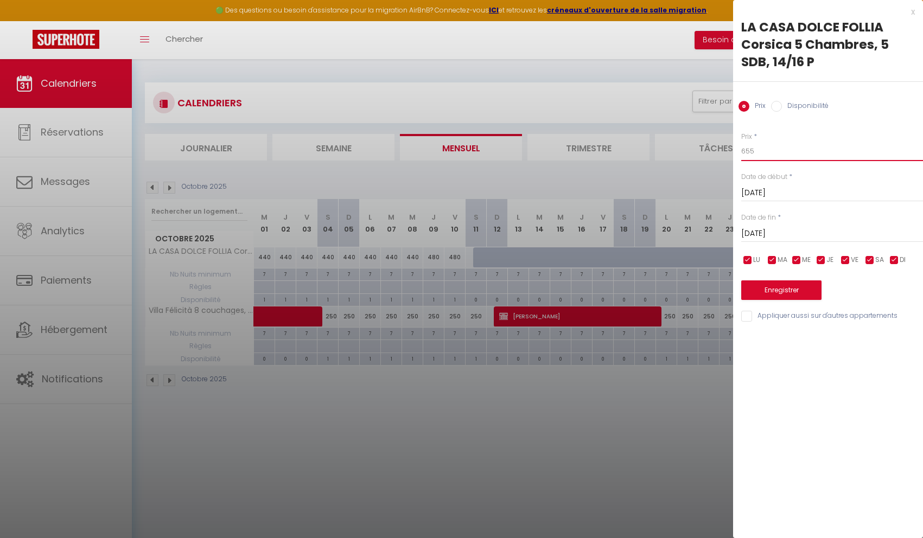
click at [764, 152] on input "655" at bounding box center [832, 152] width 182 height 20
type input "600"
click at [760, 295] on button "Enregistrer" at bounding box center [781, 291] width 80 height 20
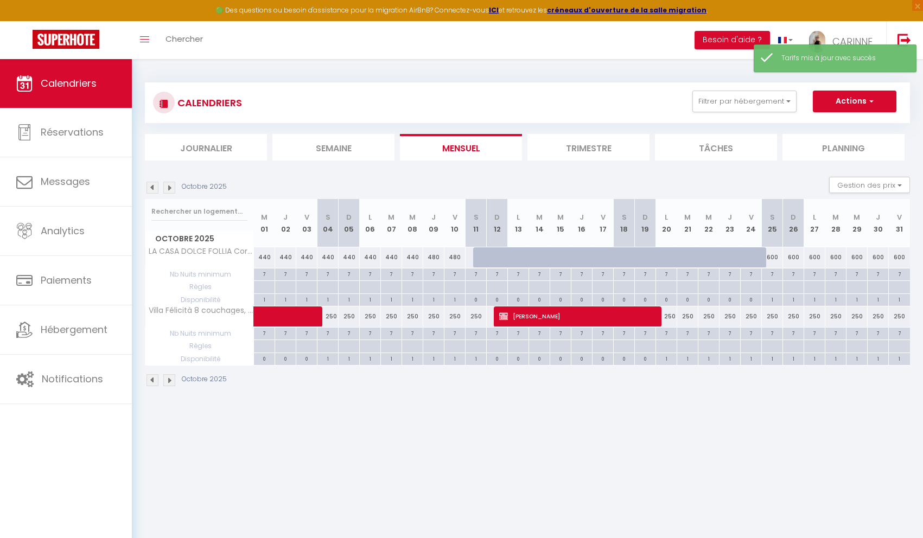
click at [170, 188] on img at bounding box center [169, 188] width 12 height 12
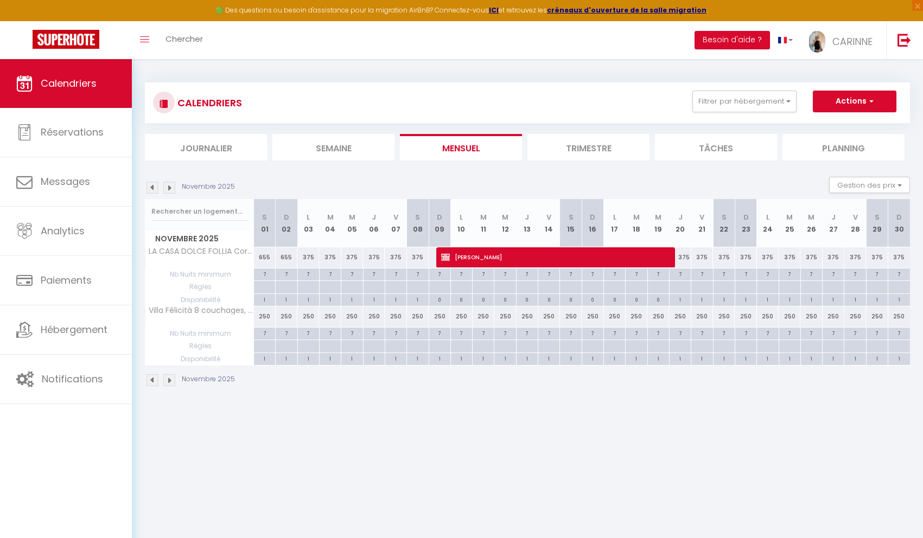
click at [152, 189] on img at bounding box center [153, 188] width 12 height 12
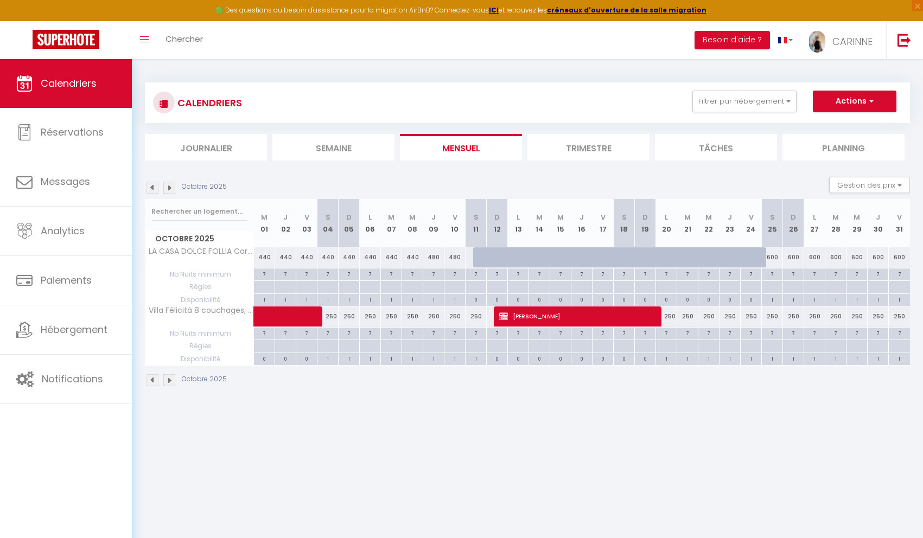
click at [170, 187] on img at bounding box center [169, 188] width 12 height 12
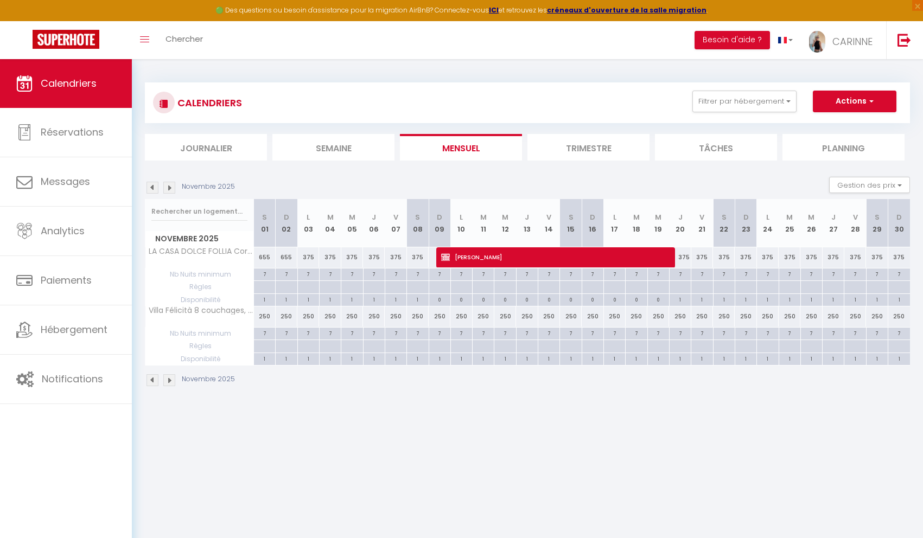
click at [261, 259] on div "655" at bounding box center [265, 257] width 22 height 20
type input "655"
type input "[DATE]"
type input "Dim 02 Novembre 2025"
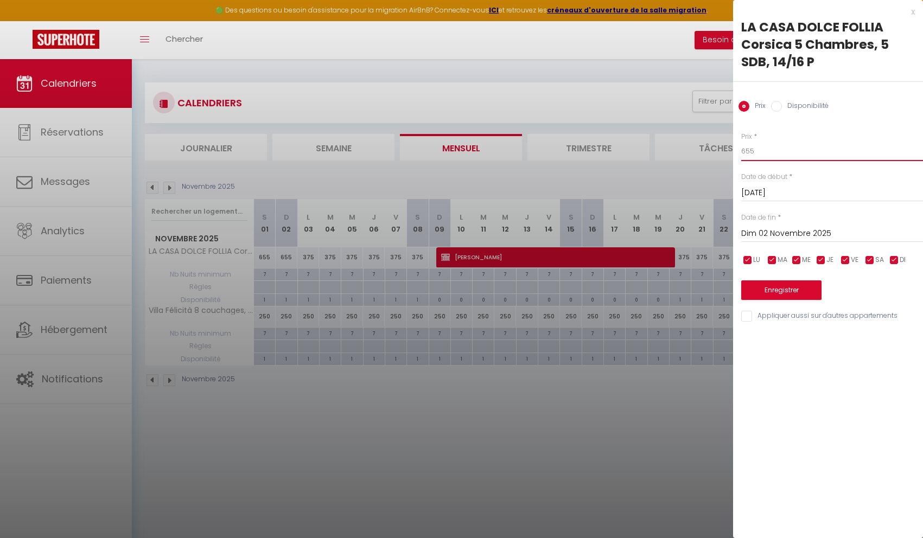
click at [758, 149] on input "655" at bounding box center [832, 152] width 182 height 20
type input "6"
type input "550"
click at [764, 294] on button "Enregistrer" at bounding box center [781, 291] width 80 height 20
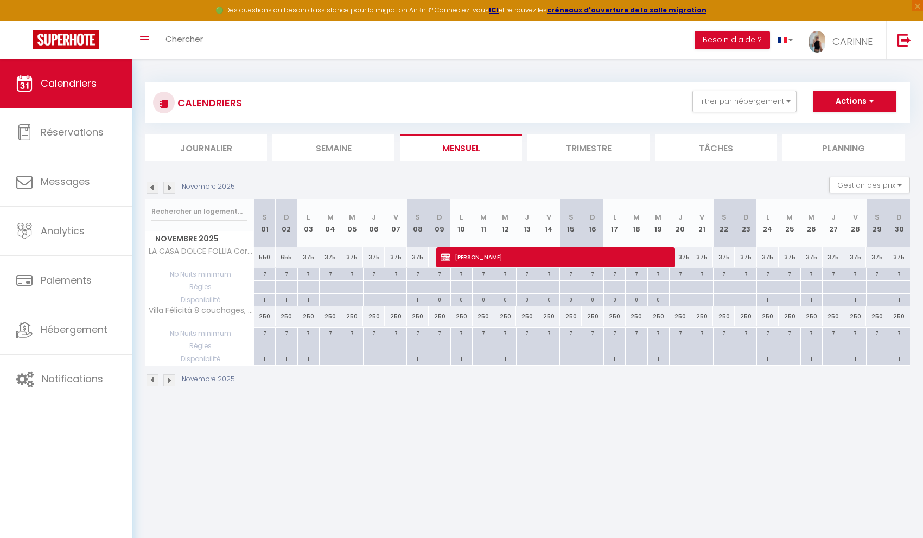
click at [268, 259] on div "550" at bounding box center [265, 257] width 22 height 20
type input "550"
type input "[DATE]"
type input "Dim 02 Novembre 2025"
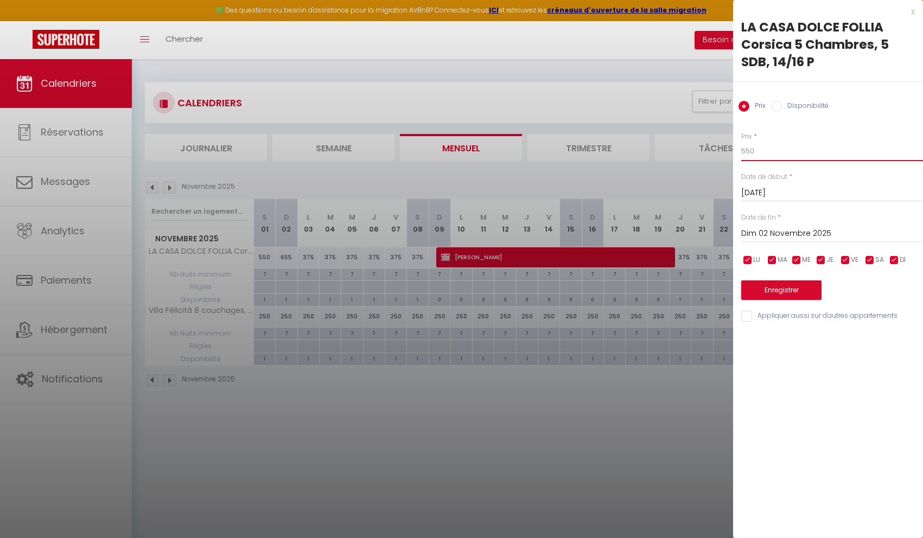
drag, startPoint x: 756, startPoint y: 155, endPoint x: 739, endPoint y: 153, distance: 18.0
click at [739, 153] on div "Prix * 550 Statut * Disponible Indisponible Date de début * [DATE] < [DATE] > D…" at bounding box center [828, 220] width 190 height 205
type input "600"
click at [752, 289] on button "Enregistrer" at bounding box center [781, 291] width 80 height 20
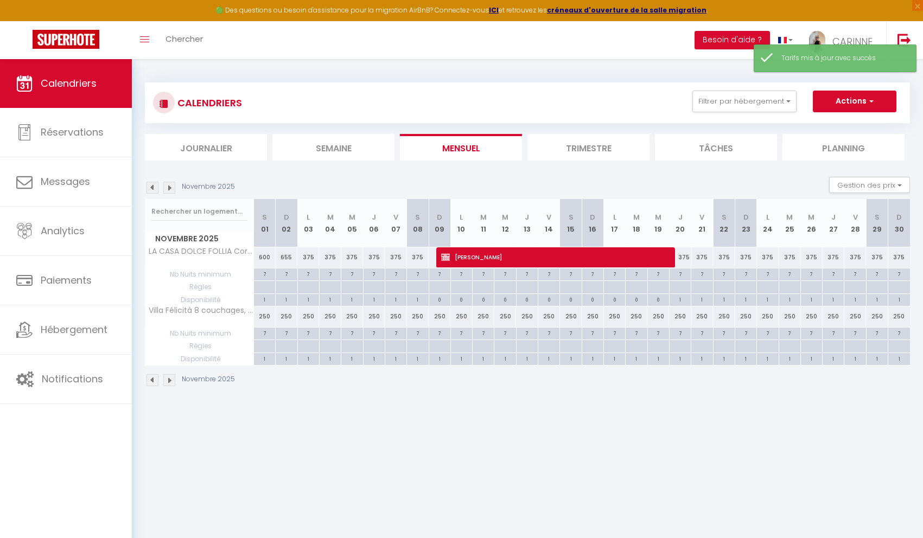
click at [288, 255] on div "655" at bounding box center [287, 257] width 22 height 20
type input "655"
type input "Dim 02 Novembre 2025"
type input "Lun 03 Novembre 2025"
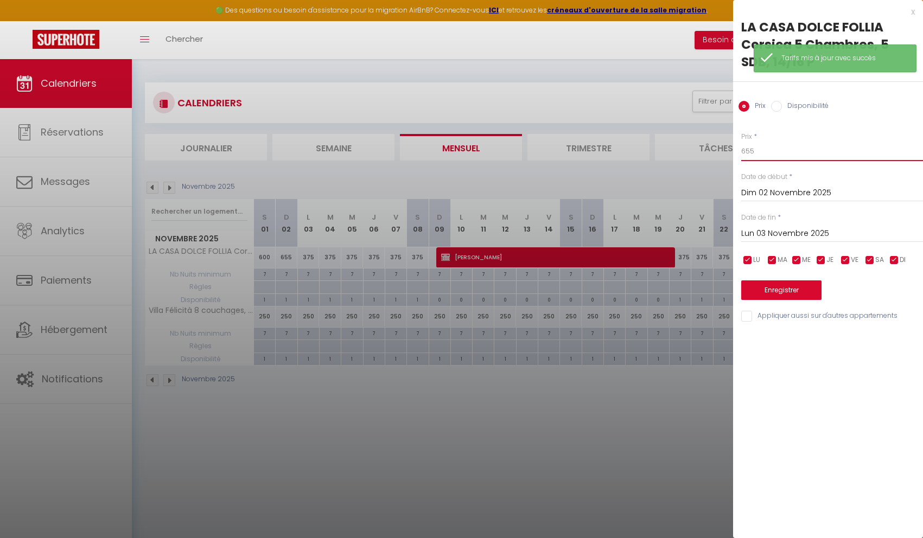
drag, startPoint x: 768, startPoint y: 151, endPoint x: 733, endPoint y: 149, distance: 35.9
click at [733, 149] on div "Prix * 655 Statut * Disponible Indisponible Date de début * [DATE] < [DATE] > D…" at bounding box center [828, 220] width 190 height 205
type input "500"
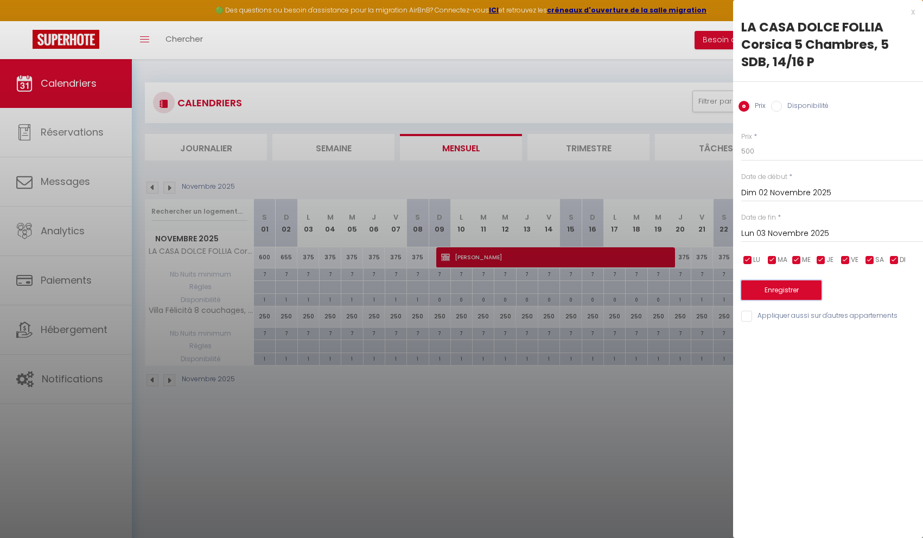
click at [765, 293] on button "Enregistrer" at bounding box center [781, 291] width 80 height 20
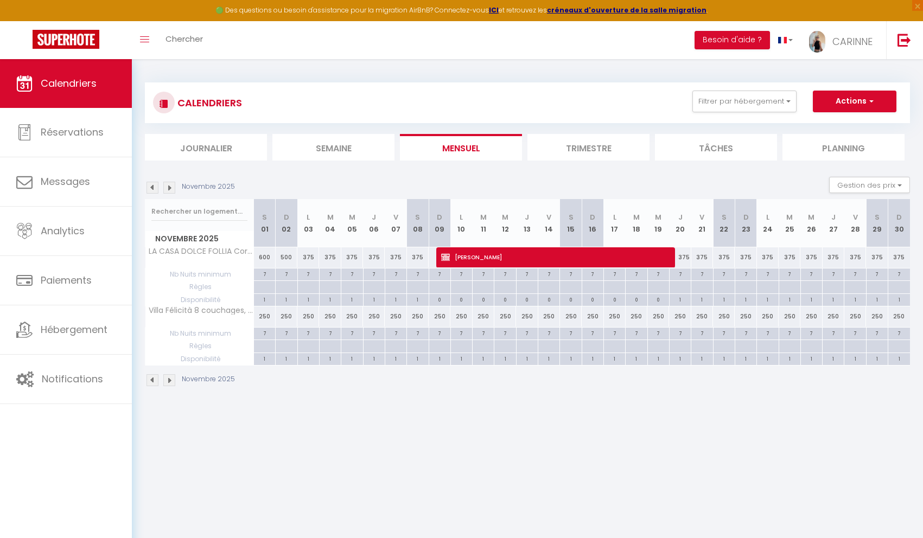
click at [152, 189] on img at bounding box center [153, 188] width 12 height 12
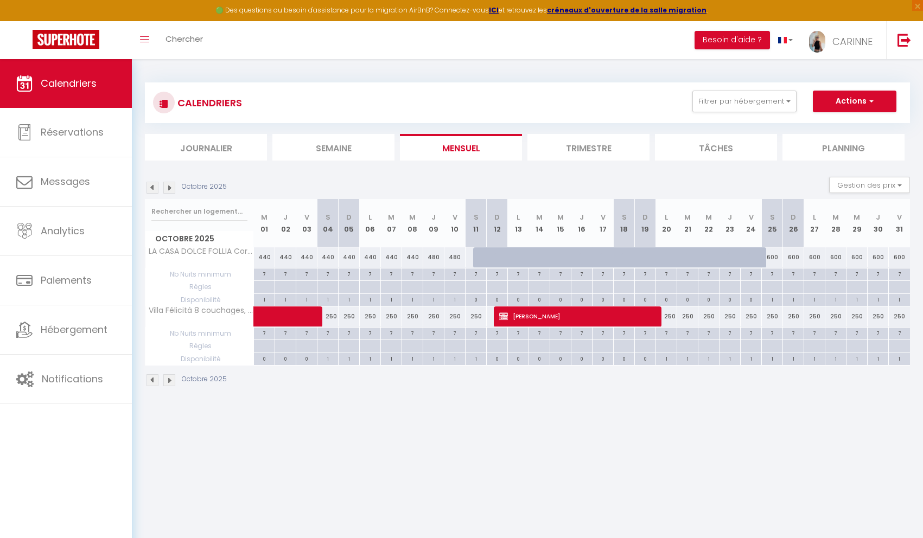
click at [152, 188] on img at bounding box center [153, 188] width 12 height 12
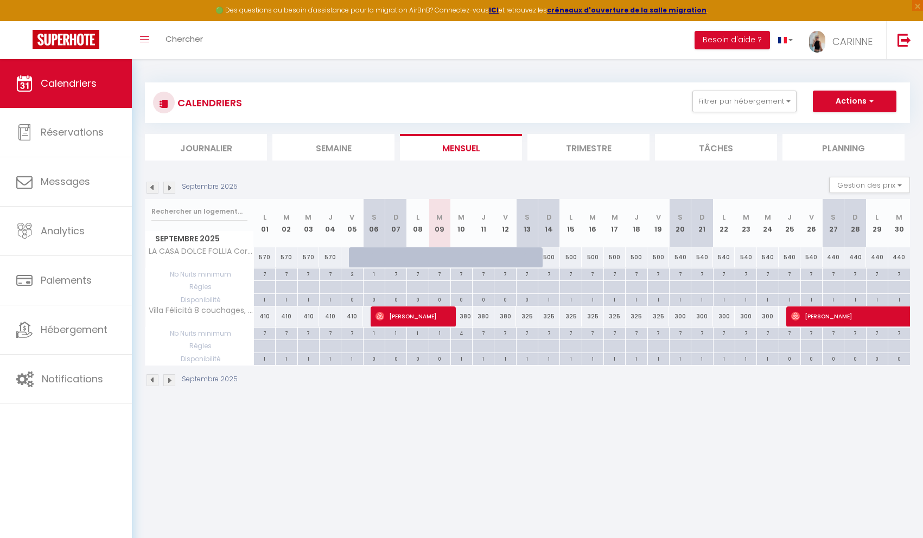
click at [487, 334] on div "7" at bounding box center [483, 333] width 21 height 10
type input "7"
type input "Jeu 11 Septembre 2025"
type input "Ven 12 Septembre 2025"
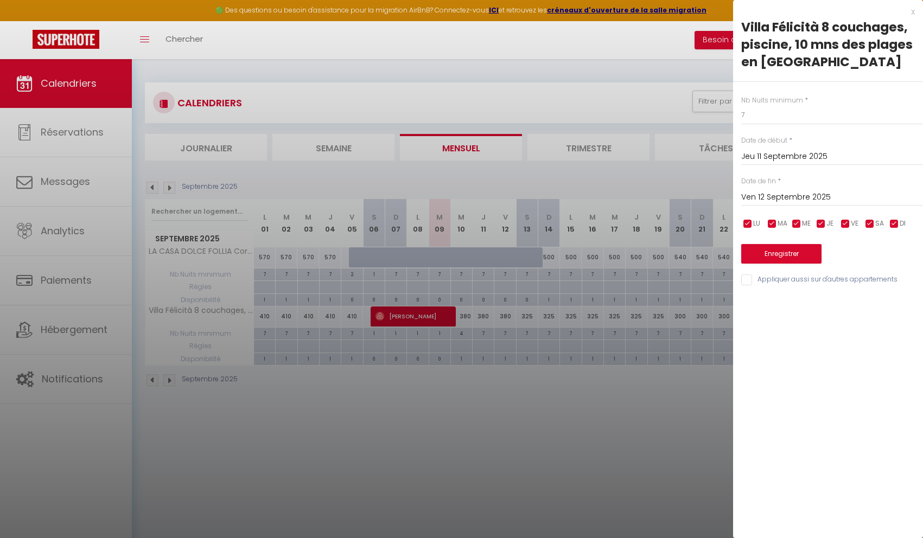
click at [791, 197] on input "Ven 12 Septembre 2025" at bounding box center [832, 197] width 182 height 14
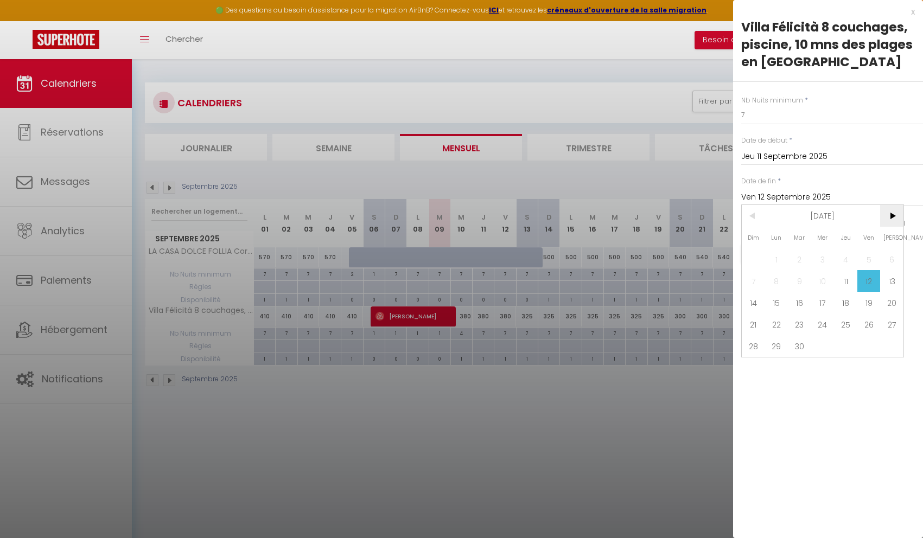
click at [891, 217] on span ">" at bounding box center [891, 216] width 23 height 22
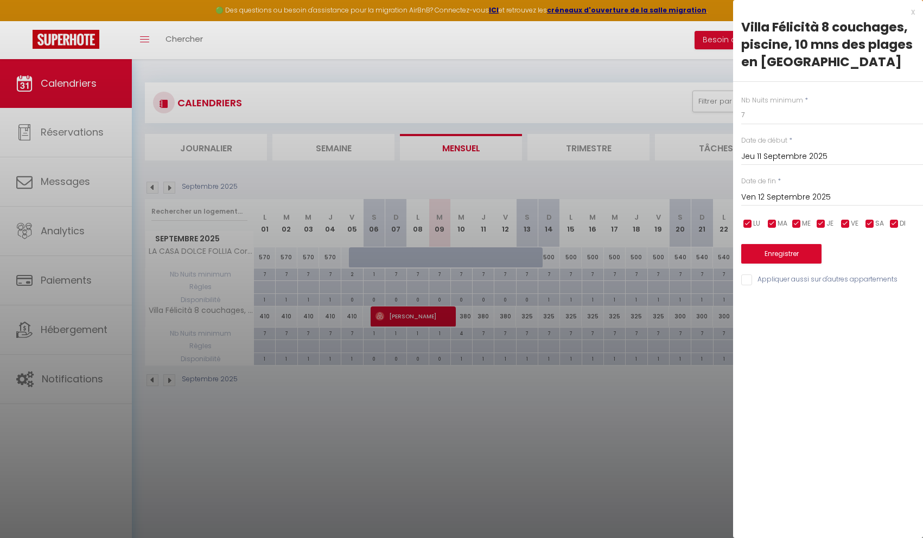
click at [601, 436] on div at bounding box center [461, 269] width 923 height 538
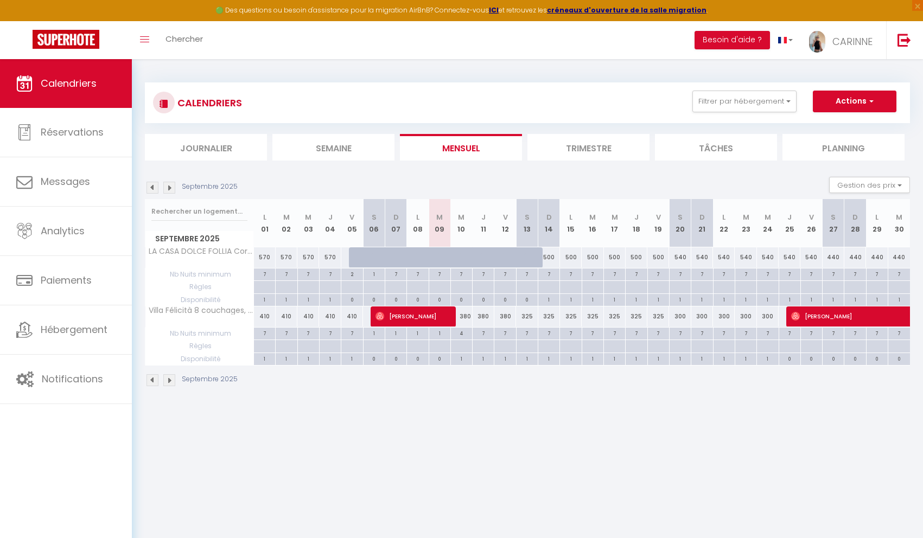
click at [550, 275] on div "7" at bounding box center [548, 274] width 21 height 10
type input "7"
type input "Dim 14 Septembre 2025"
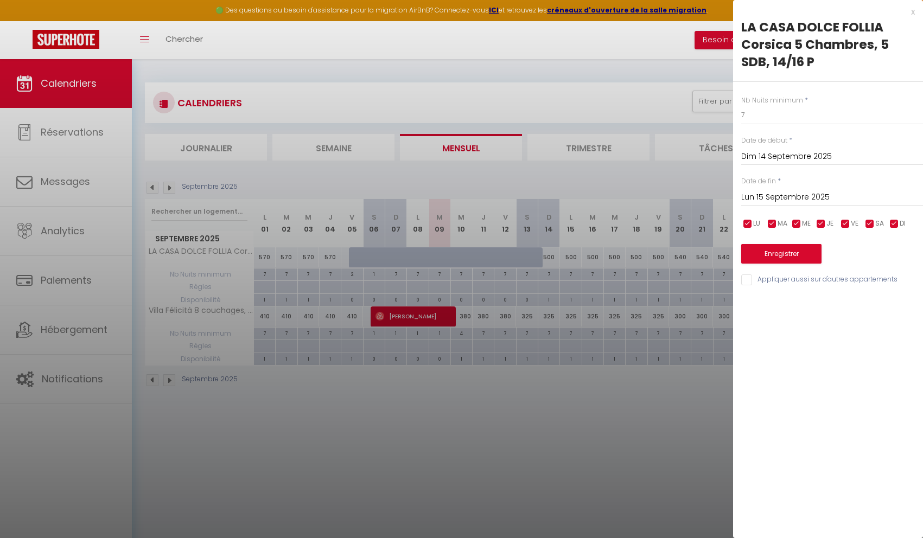
click at [745, 200] on input "Lun 15 Septembre 2025" at bounding box center [832, 197] width 182 height 14
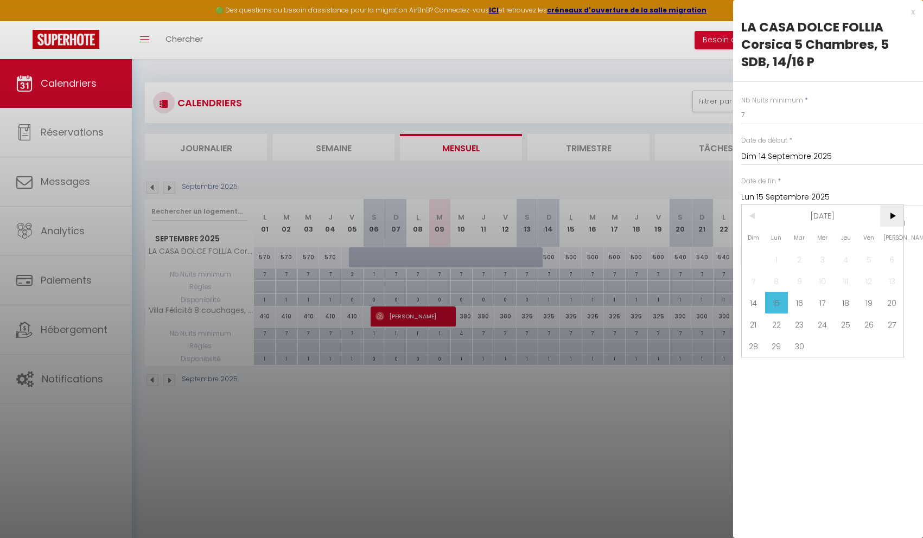
click at [892, 217] on span ">" at bounding box center [891, 216] width 23 height 22
click at [889, 222] on span ">" at bounding box center [891, 216] width 23 height 22
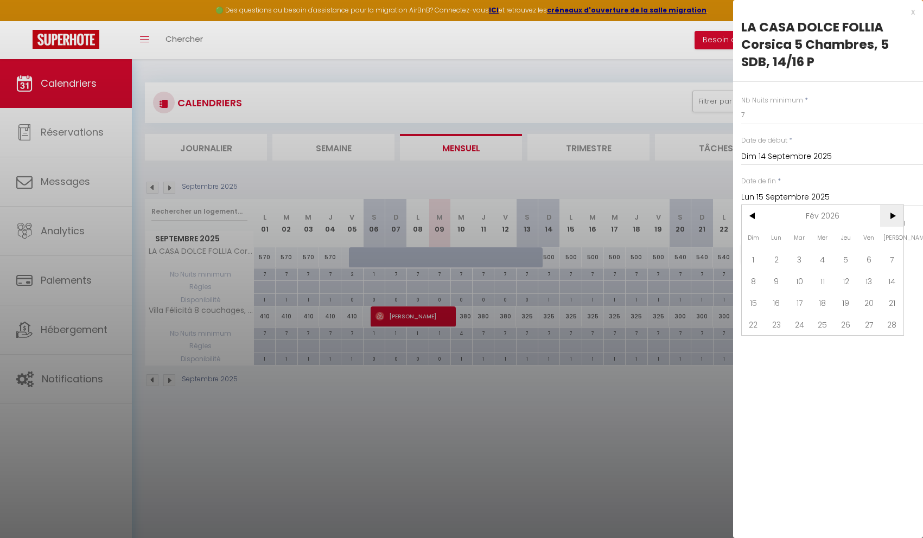
click at [889, 222] on span ">" at bounding box center [891, 216] width 23 height 22
click at [760, 215] on span "<" at bounding box center [753, 216] width 23 height 22
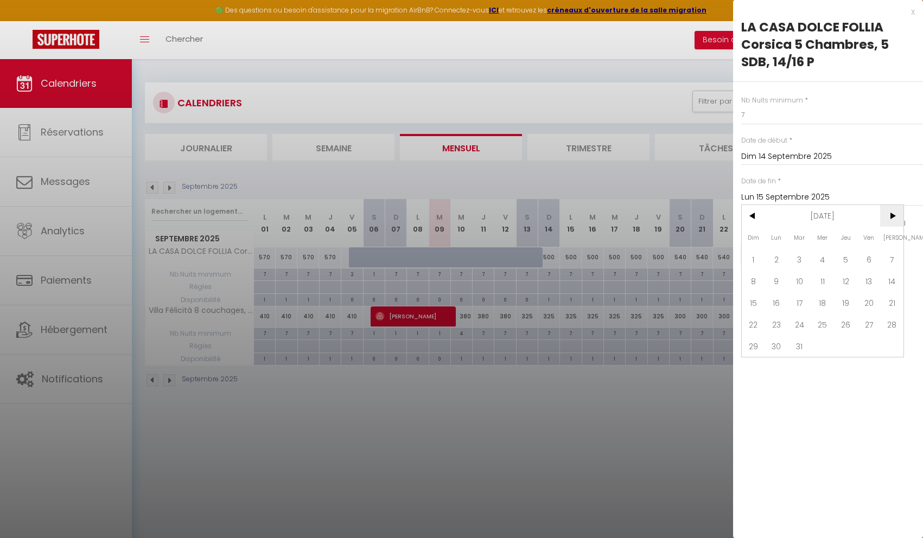
click at [889, 214] on span ">" at bounding box center [891, 216] width 23 height 22
click at [867, 260] on span "3" at bounding box center [868, 260] width 23 height 22
type input "[DATE]"
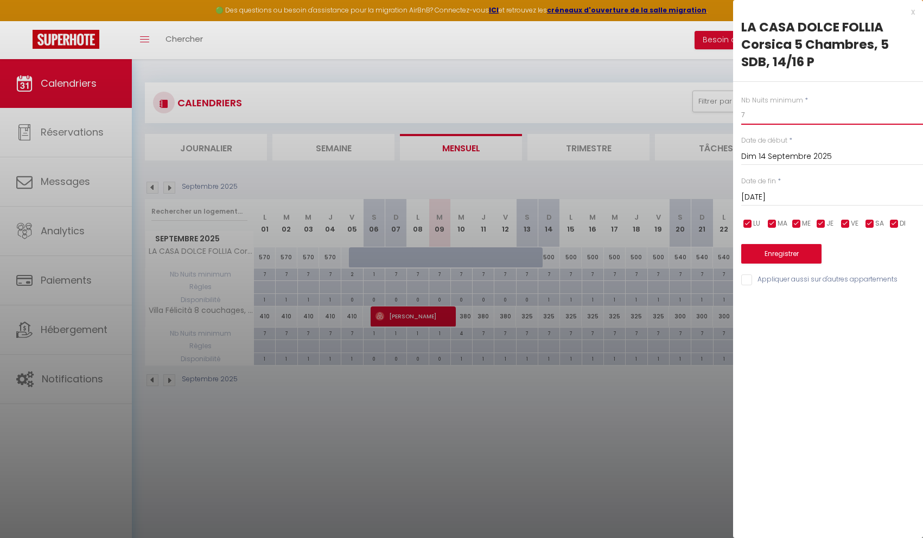
click at [750, 116] on input "7" at bounding box center [832, 115] width 182 height 20
type input "5"
click at [769, 257] on button "Enregistrer" at bounding box center [781, 254] width 80 height 20
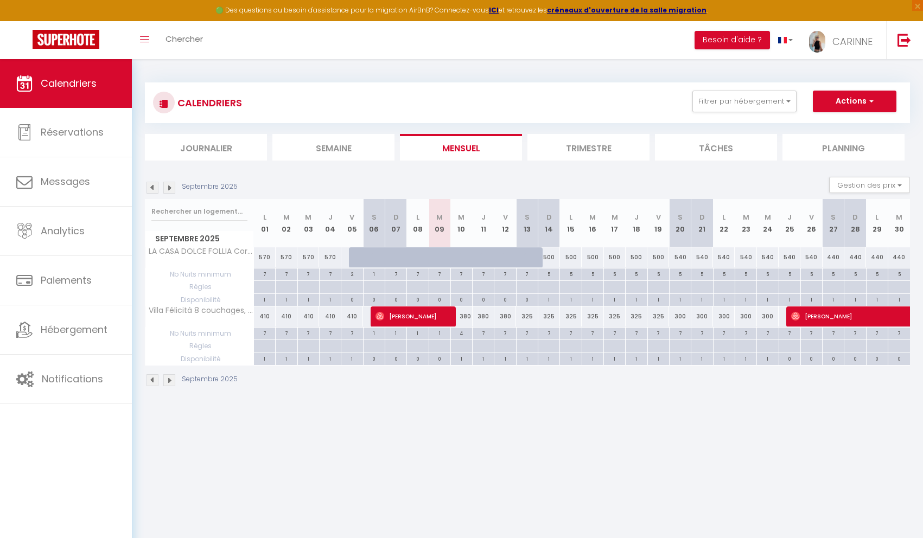
click at [170, 188] on img at bounding box center [169, 188] width 12 height 12
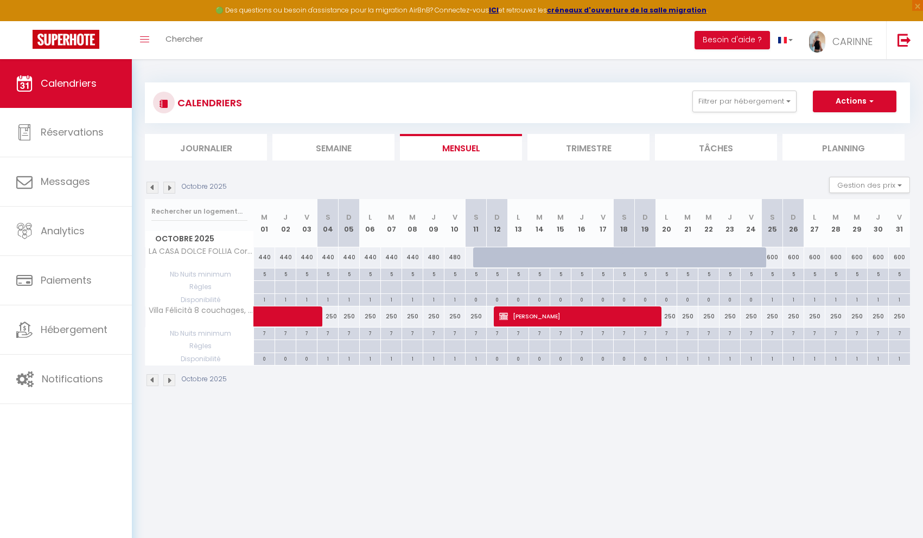
click at [170, 188] on img at bounding box center [169, 188] width 12 height 12
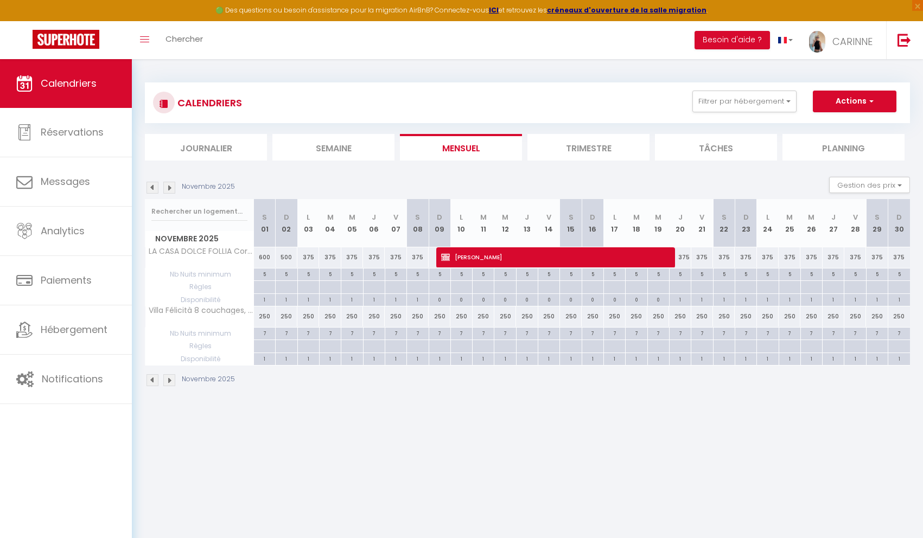
click at [170, 188] on img at bounding box center [169, 188] width 12 height 12
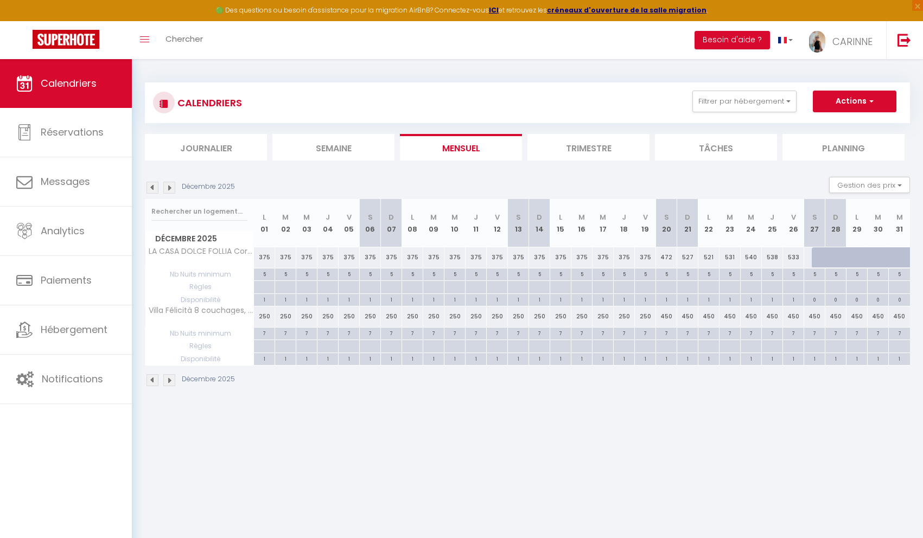
click at [645, 275] on div "5" at bounding box center [645, 274] width 21 height 10
type input "5"
type input "[DATE]"
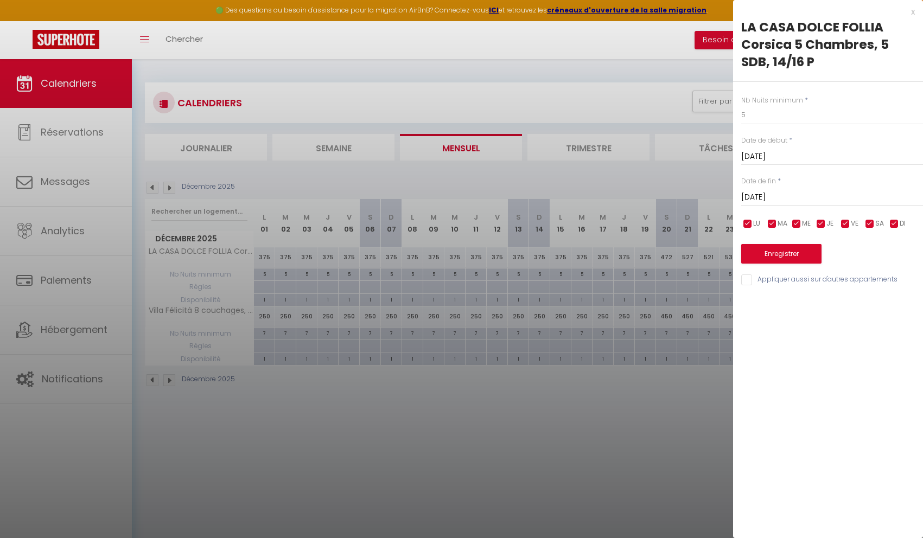
click at [763, 195] on input "[DATE]" at bounding box center [832, 197] width 182 height 14
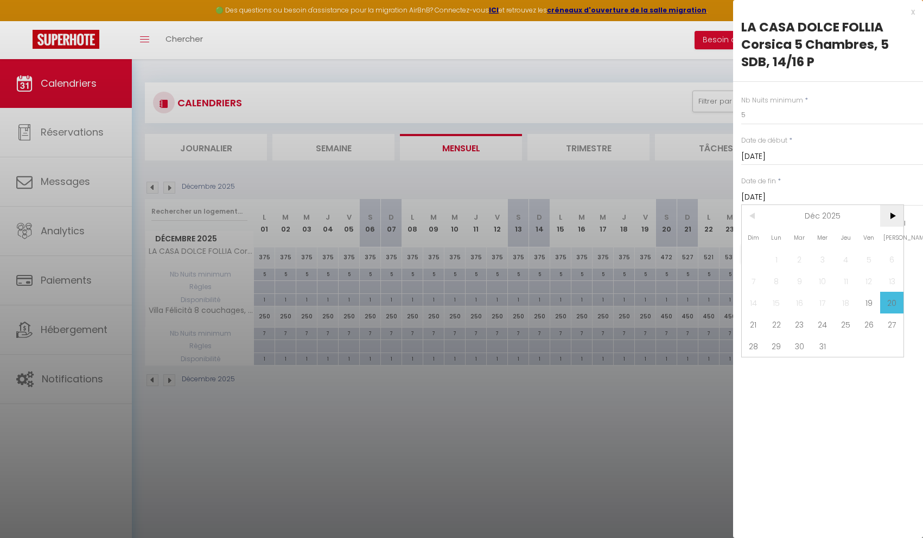
click at [896, 220] on span ">" at bounding box center [891, 216] width 23 height 22
click at [870, 261] on span "2" at bounding box center [868, 260] width 23 height 22
type input "Ven 02 Janvier 2026"
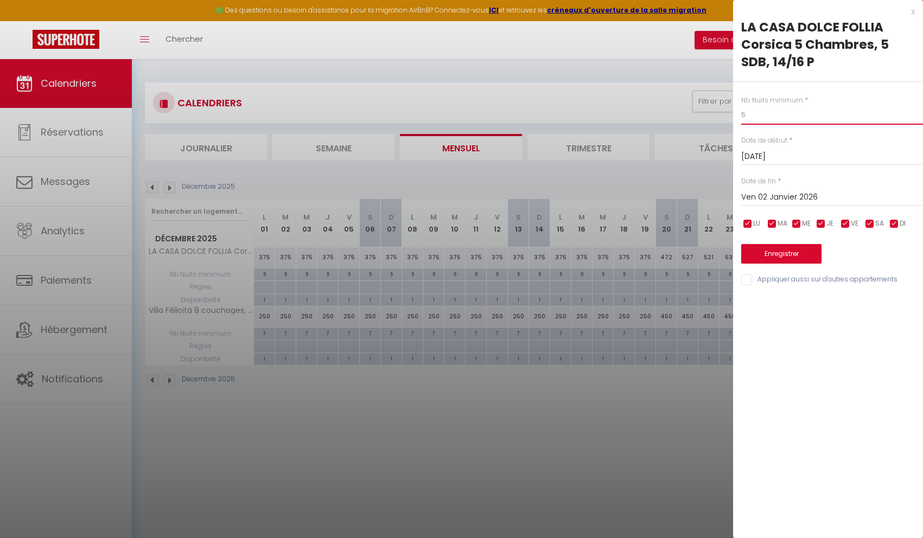
drag, startPoint x: 758, startPoint y: 118, endPoint x: 738, endPoint y: 116, distance: 20.2
click at [738, 116] on div "Nb Nuits minimum * 5 Date de début * [DATE] < [DATE] > Dim Lun Mar Mer Jeu Ven …" at bounding box center [828, 184] width 190 height 205
type input "7"
click at [762, 258] on button "Enregistrer" at bounding box center [781, 254] width 80 height 20
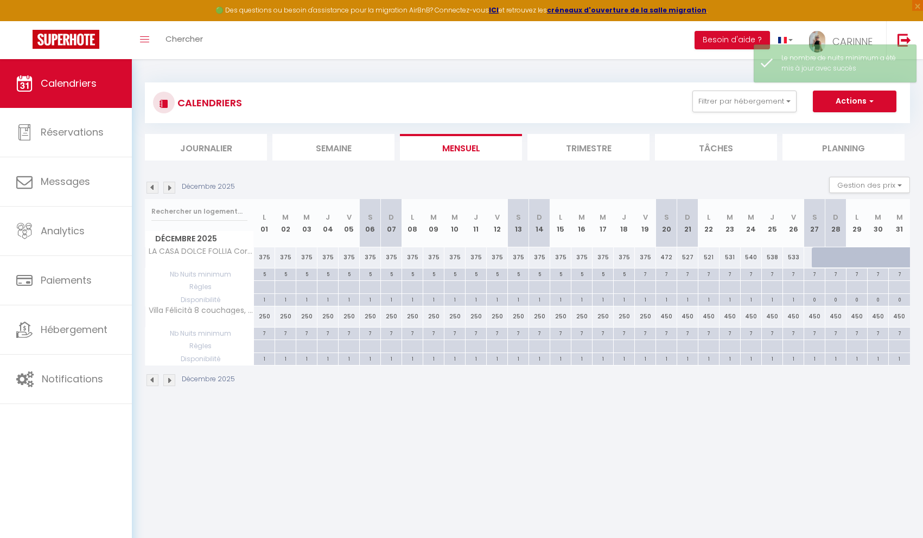
click at [157, 194] on div "[DATE] Gestion des prix Nb Nuits minimum Règles Disponibilité" at bounding box center [527, 188] width 765 height 22
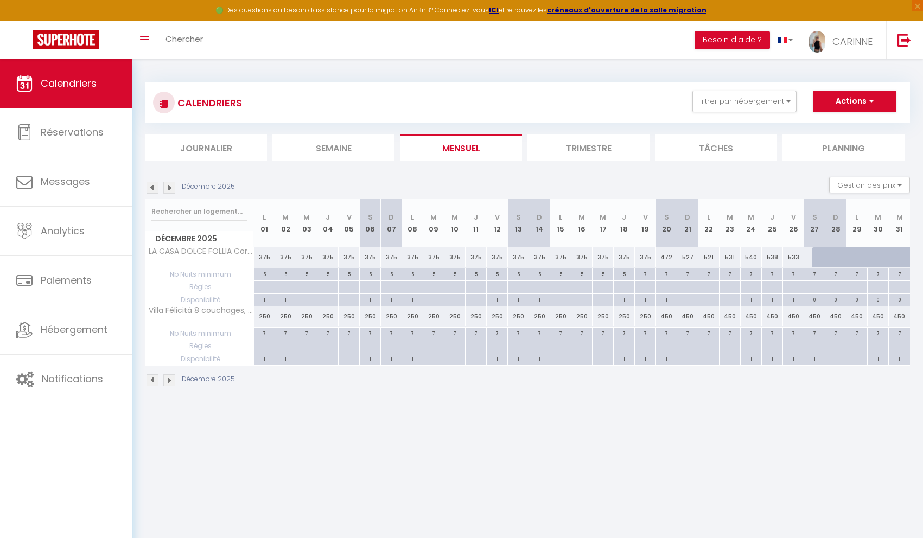
click at [155, 190] on img at bounding box center [153, 188] width 12 height 12
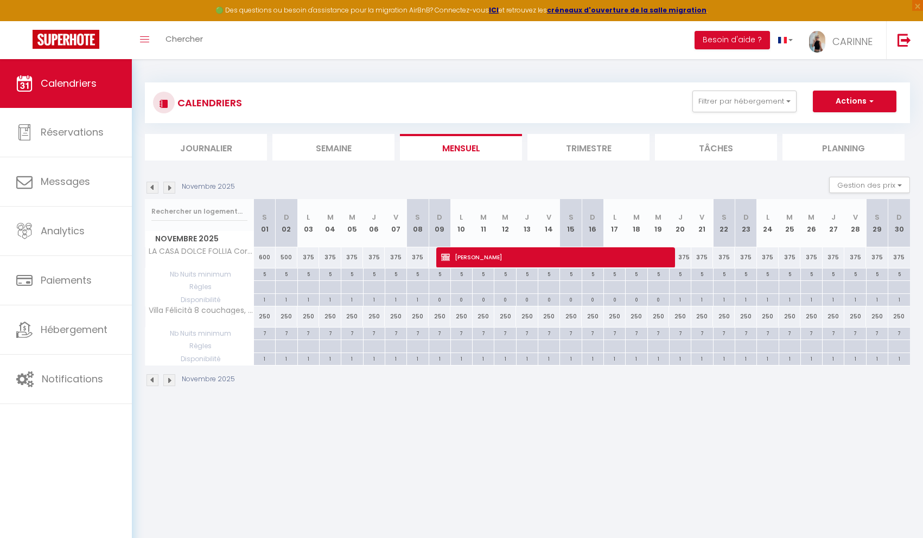
click at [155, 190] on img at bounding box center [153, 188] width 12 height 12
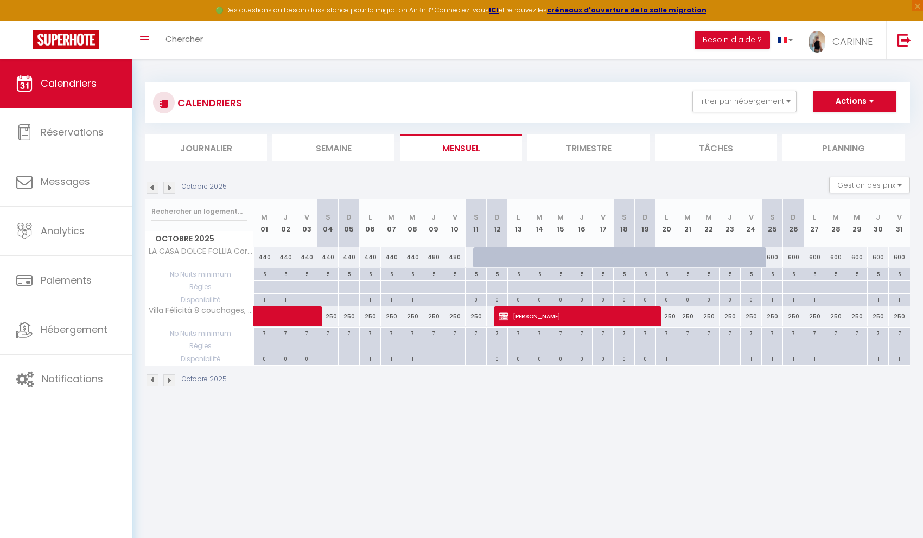
click at [773, 276] on div "5" at bounding box center [772, 274] width 21 height 10
type input "5"
type input "[DATE]"
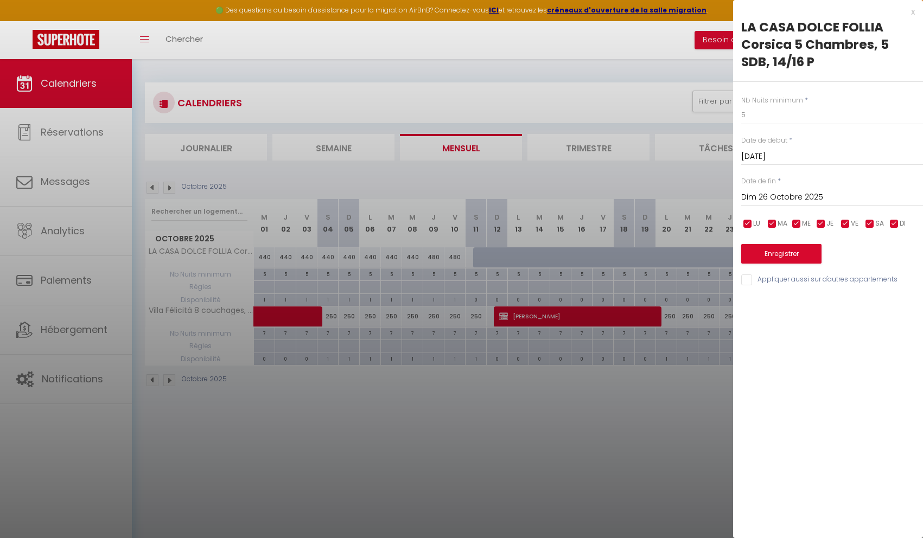
click at [784, 199] on input "Dim 26 Octobre 2025" at bounding box center [832, 197] width 182 height 14
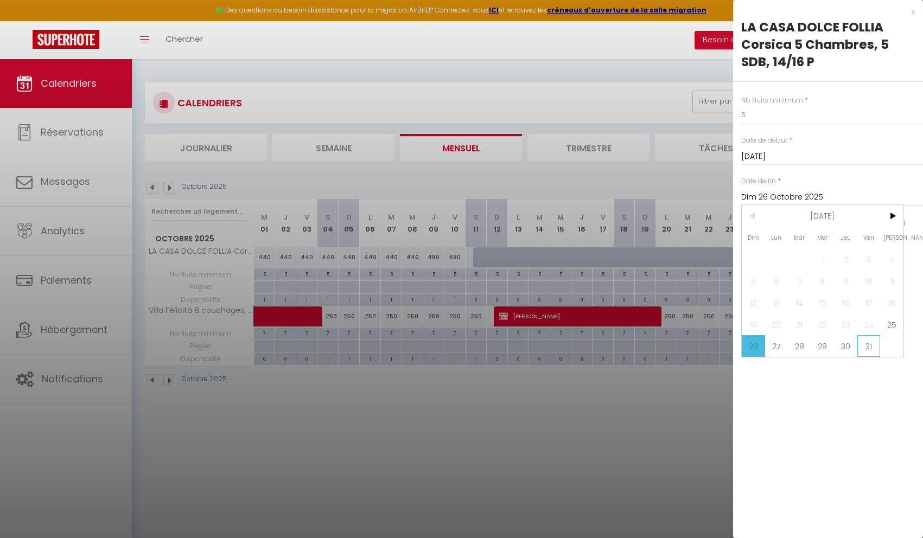
click at [867, 348] on span "31" at bounding box center [868, 346] width 23 height 22
type input "Ven 31 Octobre 2025"
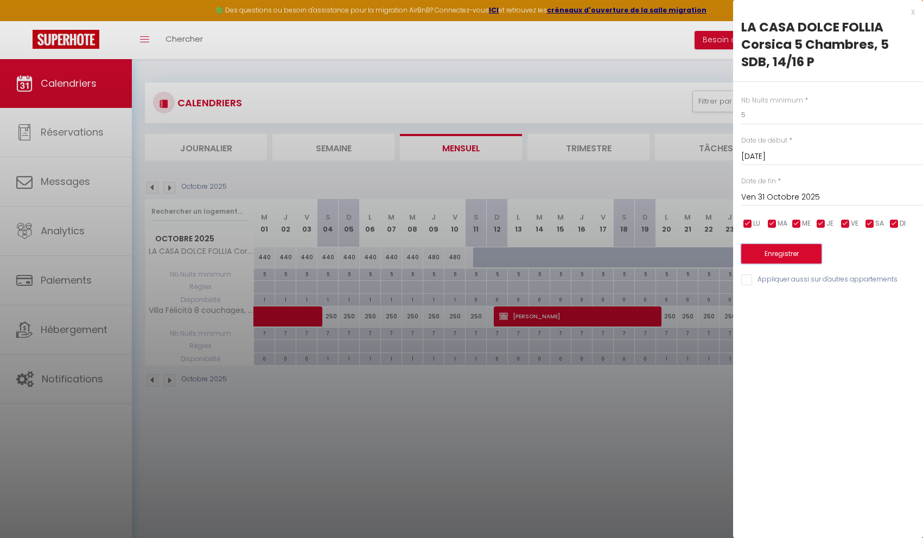
click at [793, 255] on button "Enregistrer" at bounding box center [781, 254] width 80 height 20
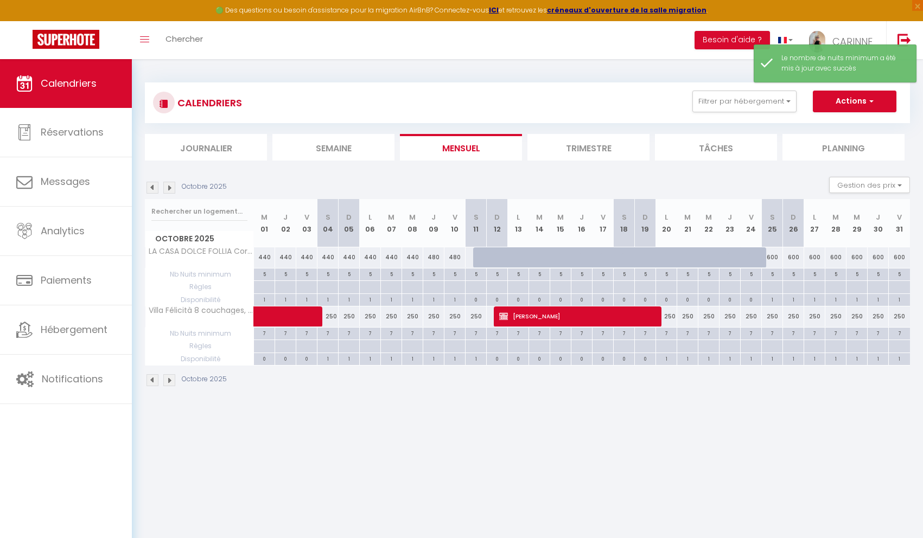
click at [774, 260] on div "600" at bounding box center [772, 257] width 21 height 20
type input "600"
type input "[DATE]"
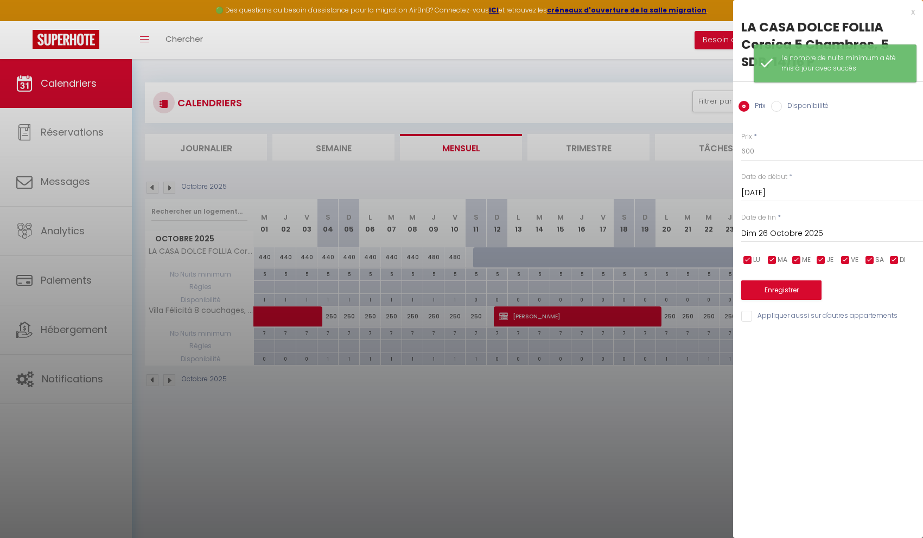
click at [790, 236] on input "Dim 26 Octobre 2025" at bounding box center [832, 234] width 182 height 14
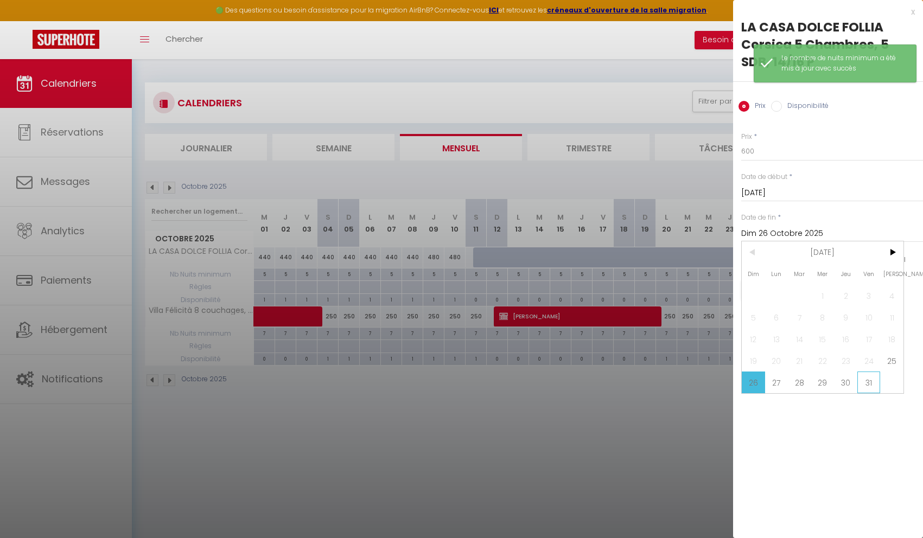
click at [871, 385] on span "31" at bounding box center [868, 383] width 23 height 22
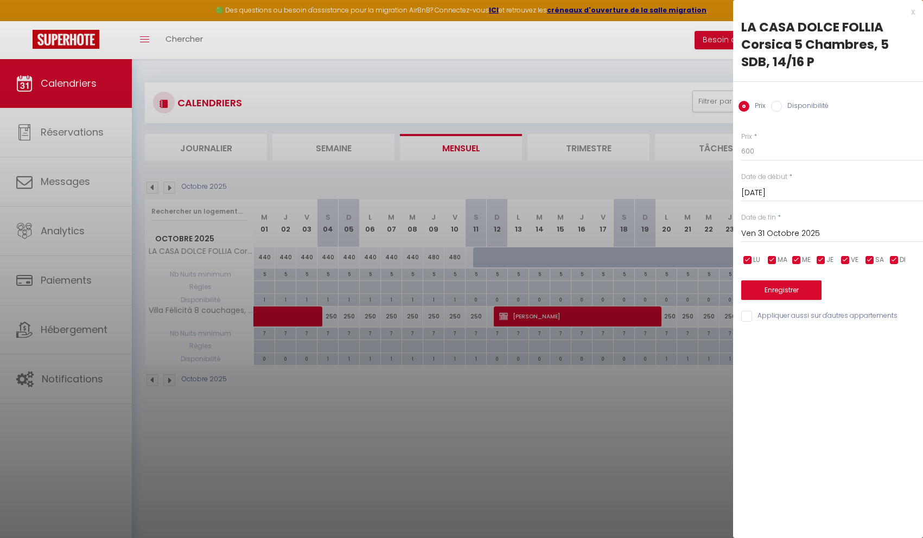
click at [770, 233] on input "Ven 31 Octobre 2025" at bounding box center [832, 234] width 182 height 14
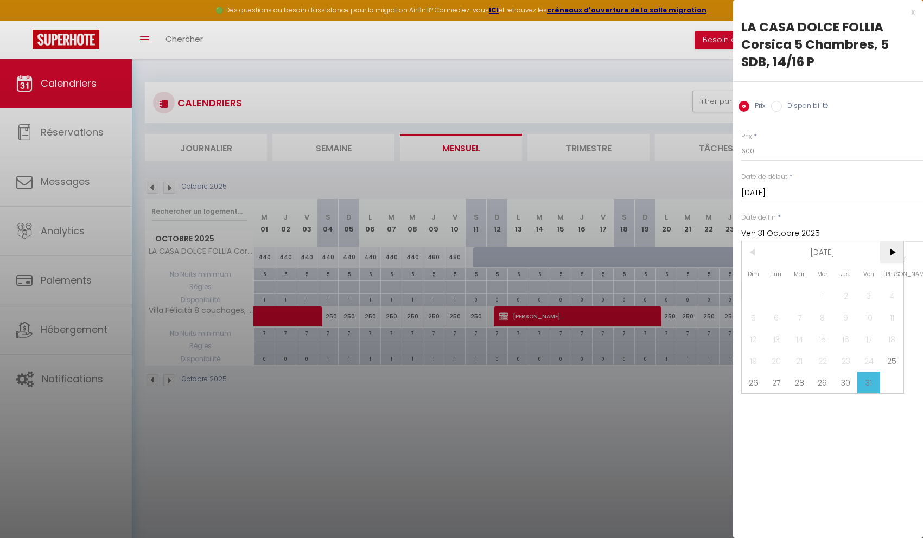
click at [885, 253] on span ">" at bounding box center [891, 252] width 23 height 22
click at [889, 298] on span "1" at bounding box center [891, 296] width 23 height 22
type input "[DATE]"
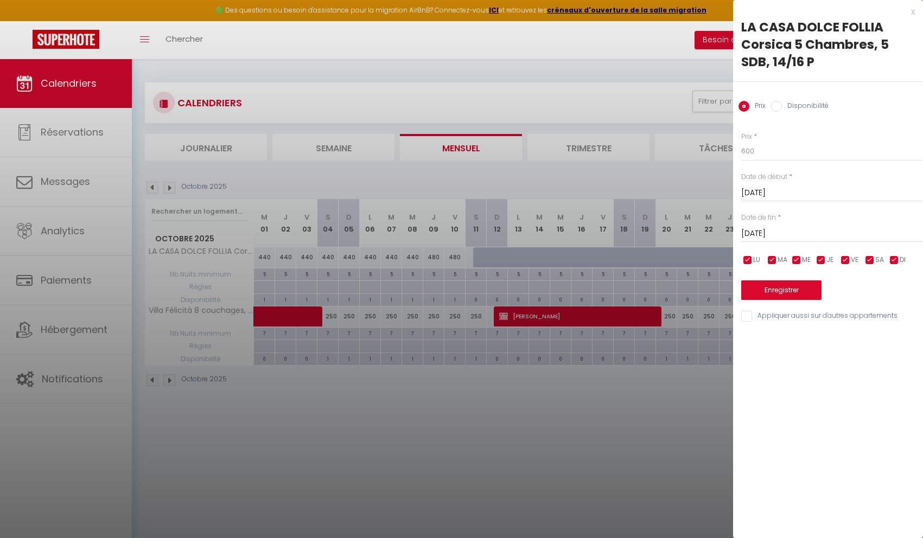
click at [778, 107] on input "Disponibilité" at bounding box center [776, 106] width 11 height 11
radio input "true"
click at [747, 106] on input "Prix" at bounding box center [744, 106] width 11 height 11
radio input "true"
radio input "false"
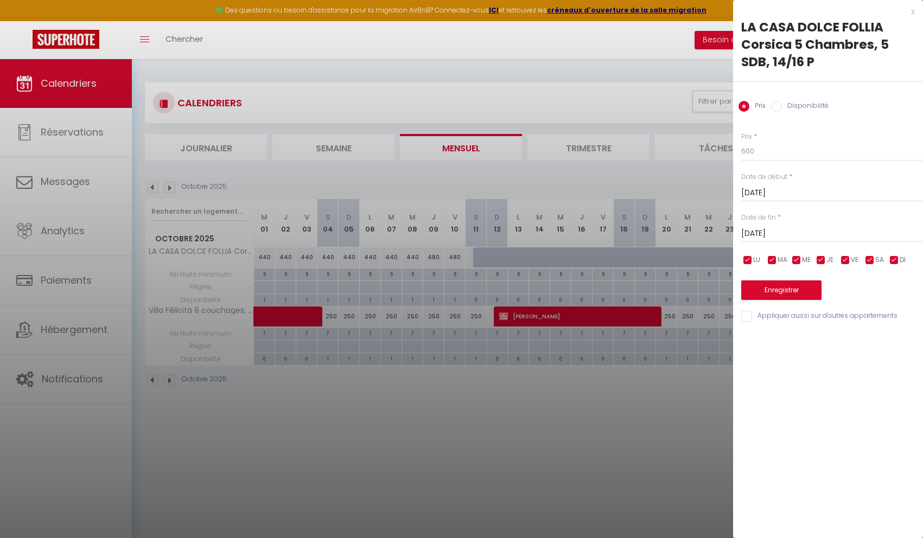
click at [724, 399] on div at bounding box center [461, 269] width 923 height 538
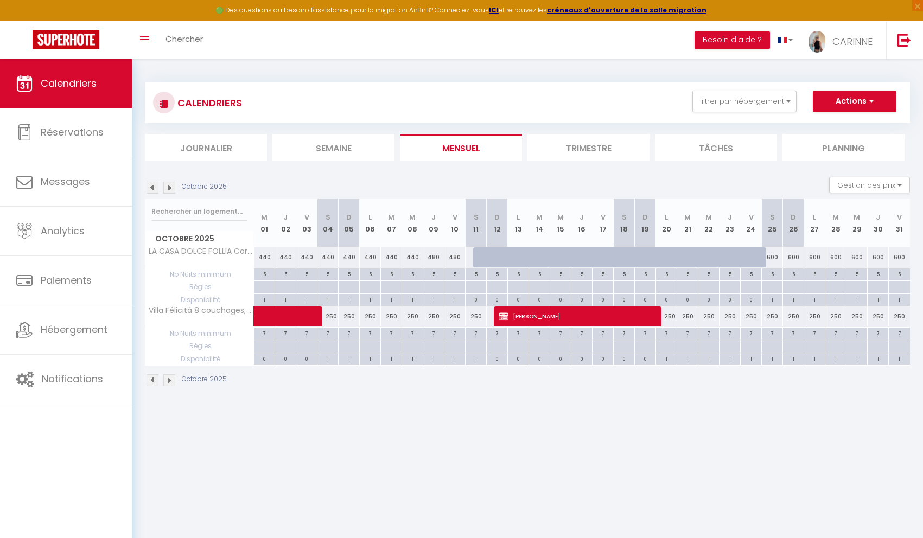
click at [768, 275] on div "5" at bounding box center [772, 274] width 21 height 10
type input "5"
type input "[DATE]"
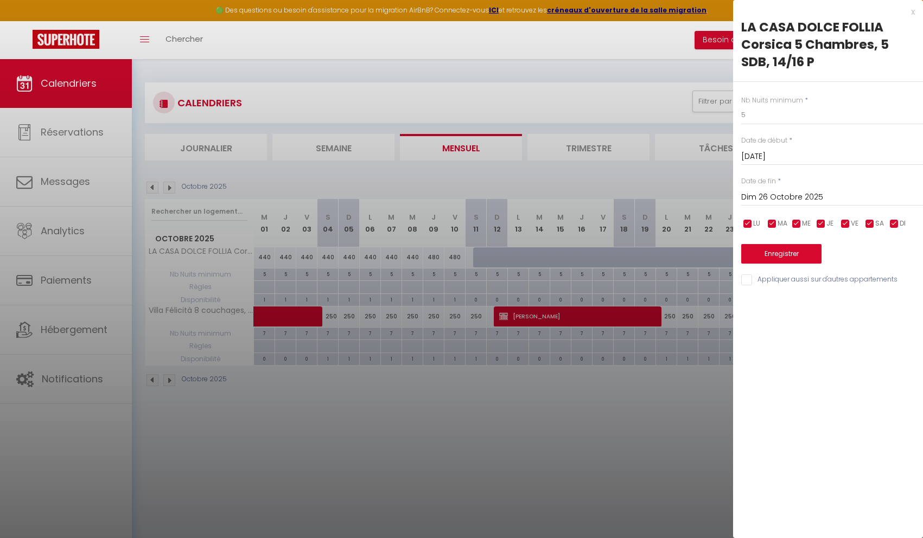
click at [816, 200] on input "Dim 26 Octobre 2025" at bounding box center [832, 197] width 182 height 14
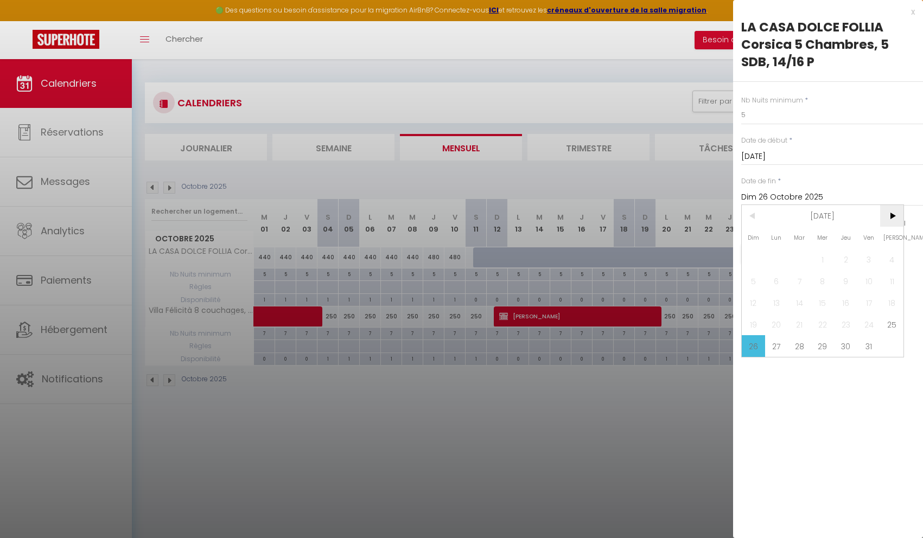
click at [886, 214] on span ">" at bounding box center [891, 216] width 23 height 22
click at [892, 256] on span "1" at bounding box center [891, 260] width 23 height 22
type input "[DATE]"
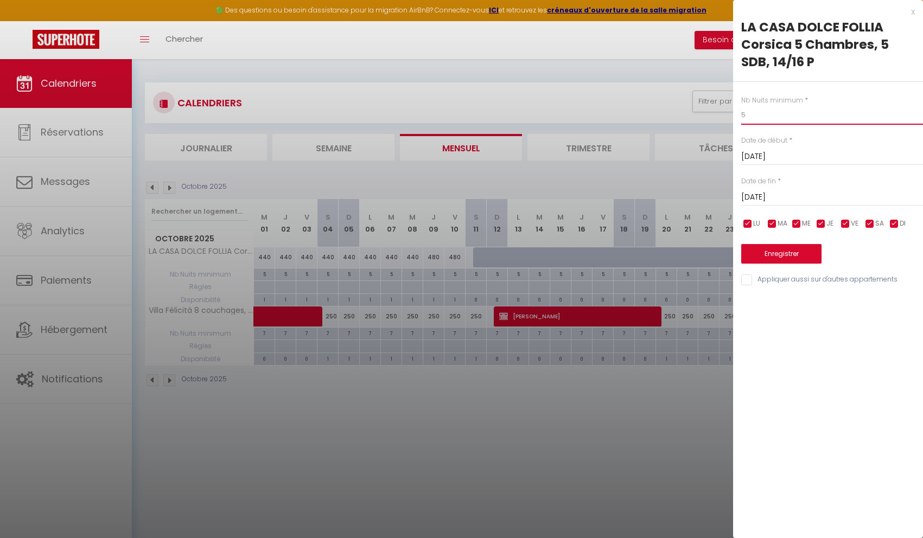
drag, startPoint x: 752, startPoint y: 112, endPoint x: 737, endPoint y: 113, distance: 14.7
click at [737, 113] on div "Nb Nuits minimum * 5 Date de début * [DATE] < [DATE] > Dim Lun Mar Mer Jeu Ven …" at bounding box center [828, 184] width 190 height 205
type input "7"
click at [777, 258] on button "Enregistrer" at bounding box center [781, 254] width 80 height 20
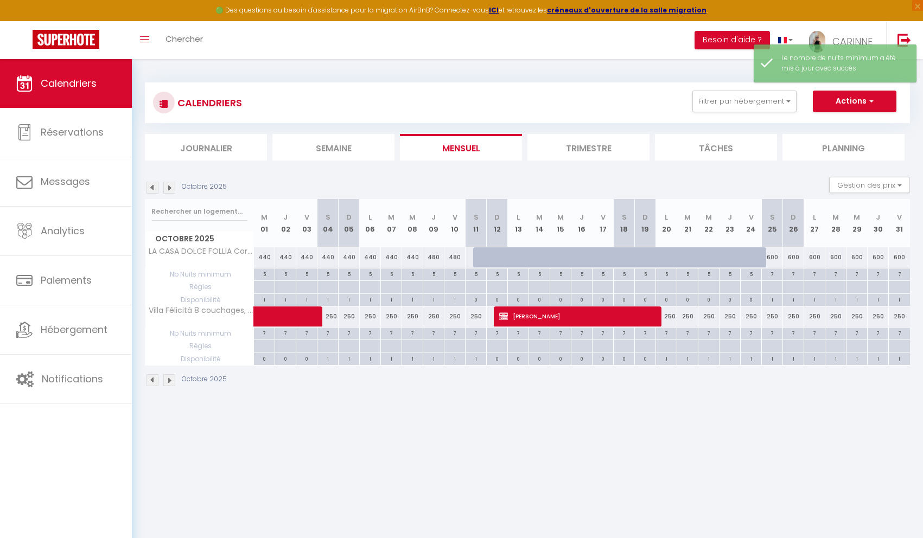
click at [171, 192] on img at bounding box center [169, 188] width 12 height 12
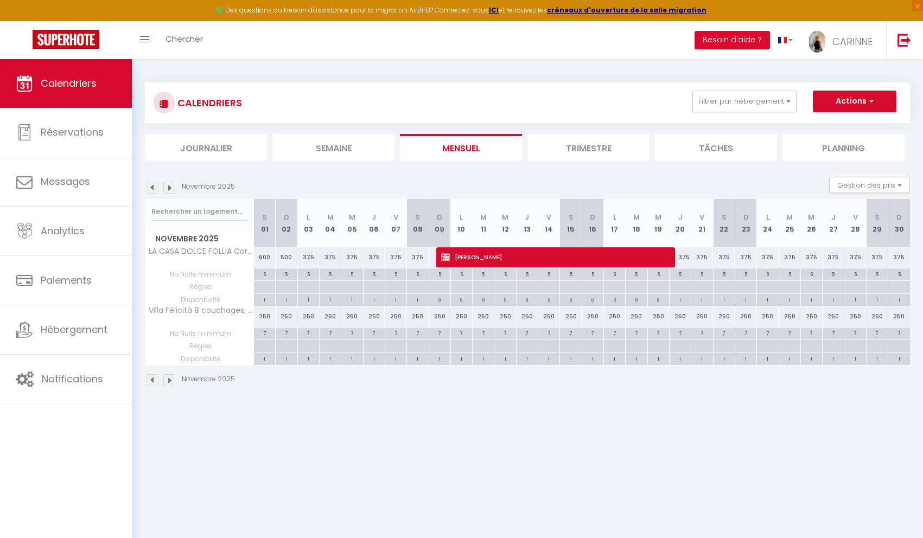
click at [171, 192] on img at bounding box center [169, 188] width 12 height 12
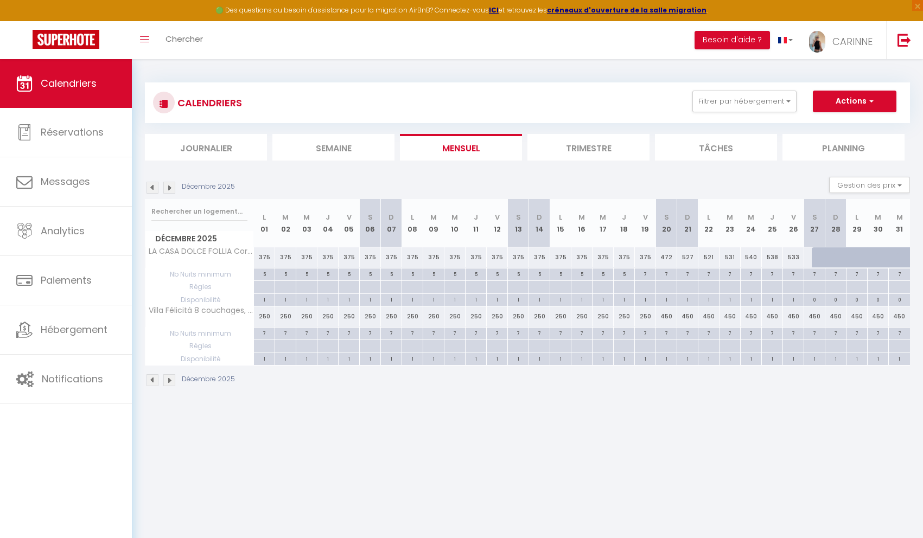
click at [155, 190] on img at bounding box center [153, 188] width 12 height 12
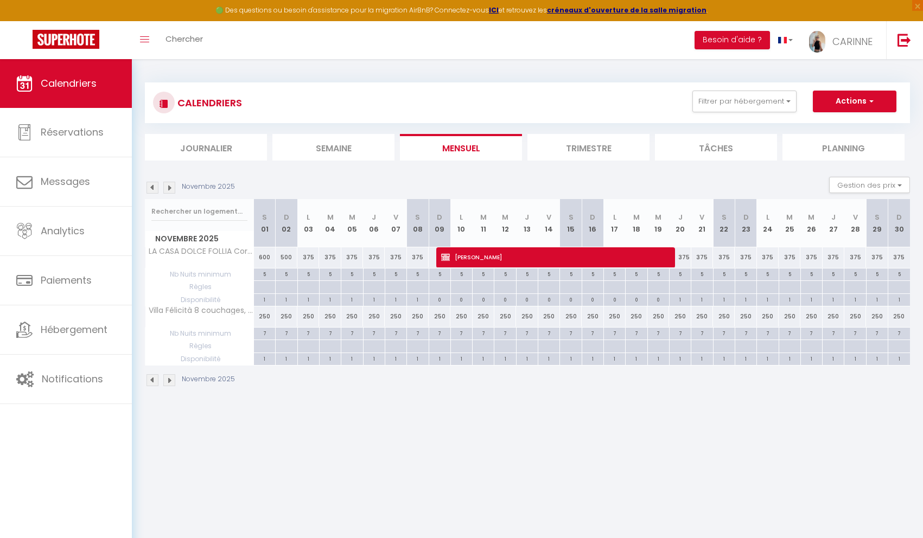
click at [152, 187] on img at bounding box center [153, 188] width 12 height 12
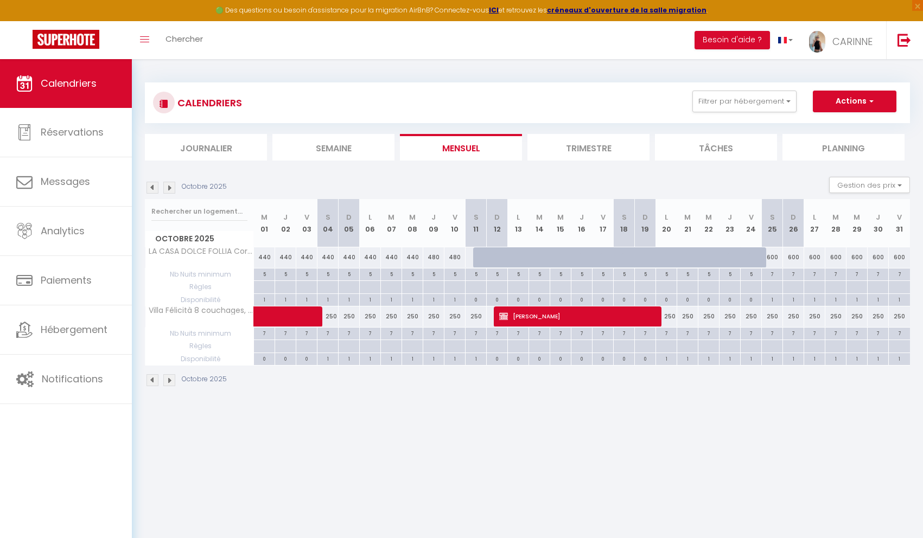
click at [152, 187] on img at bounding box center [153, 188] width 12 height 12
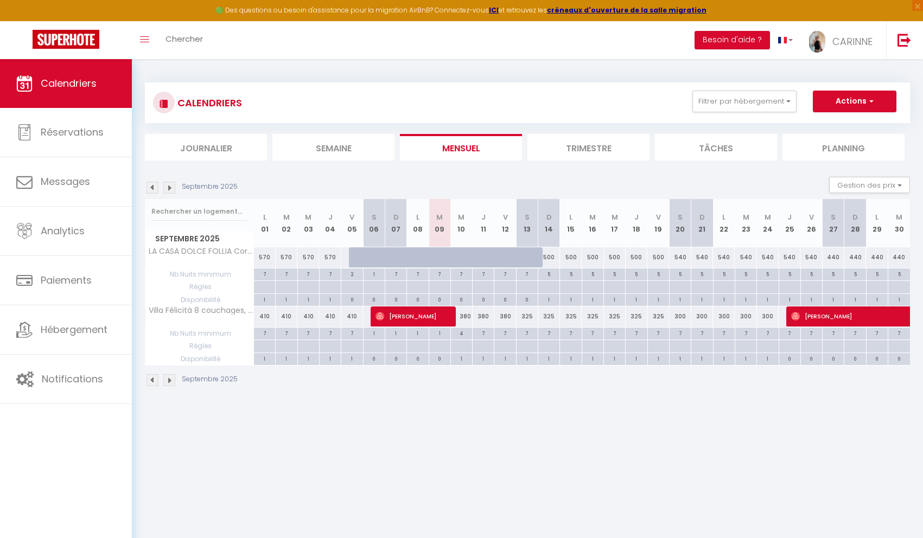
click at [168, 190] on img at bounding box center [169, 188] width 12 height 12
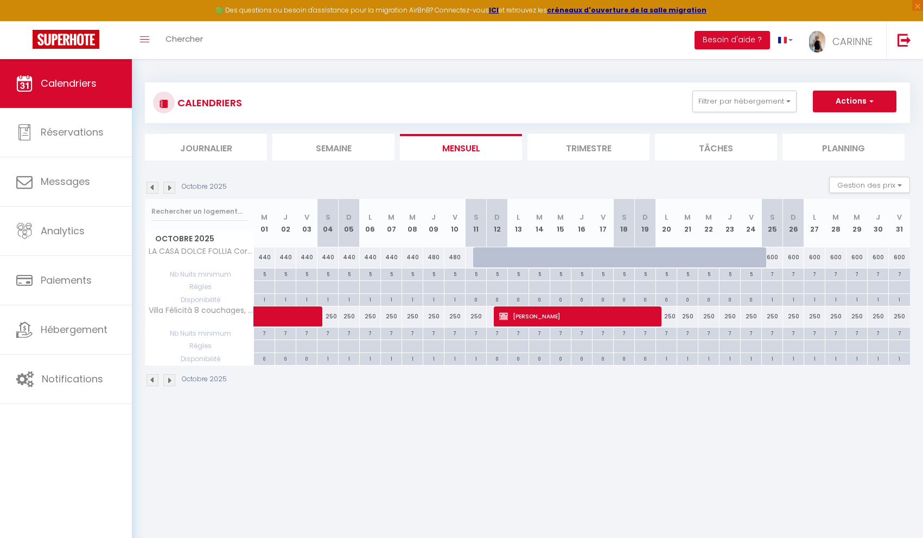
click at [168, 190] on img at bounding box center [169, 188] width 12 height 12
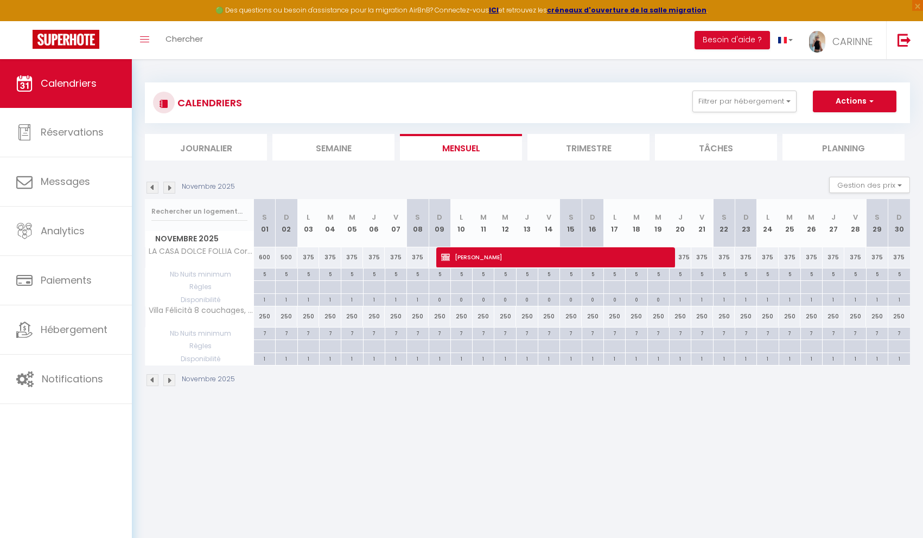
click at [168, 190] on img at bounding box center [169, 188] width 12 height 12
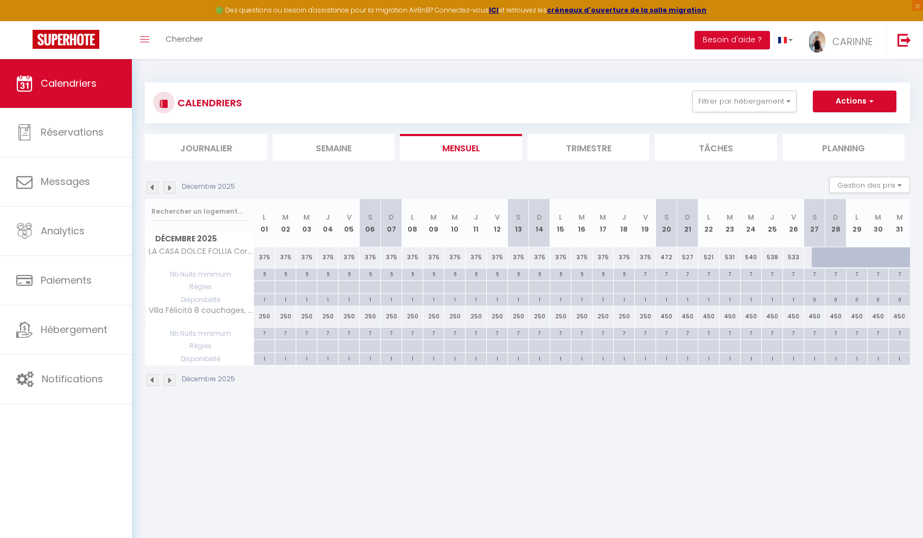
click at [168, 190] on img at bounding box center [169, 188] width 12 height 12
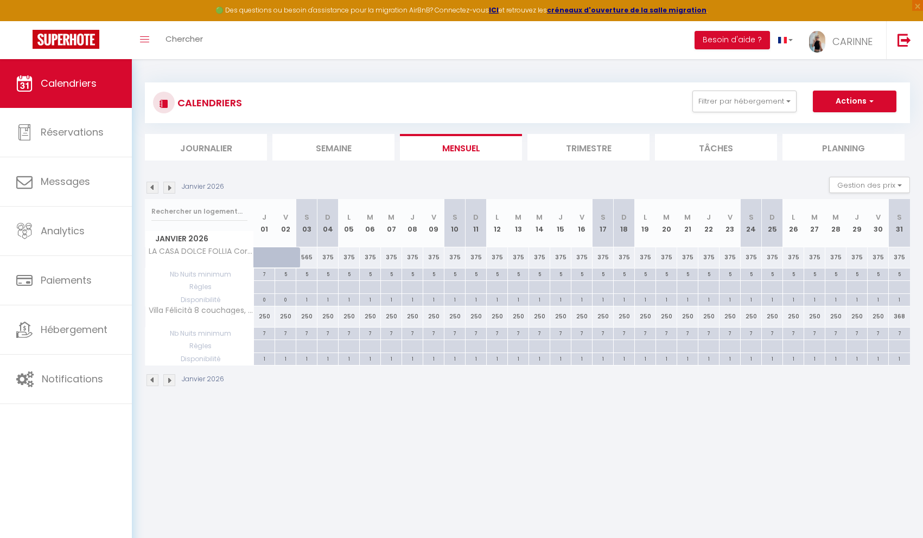
click at [168, 190] on img at bounding box center [169, 188] width 12 height 12
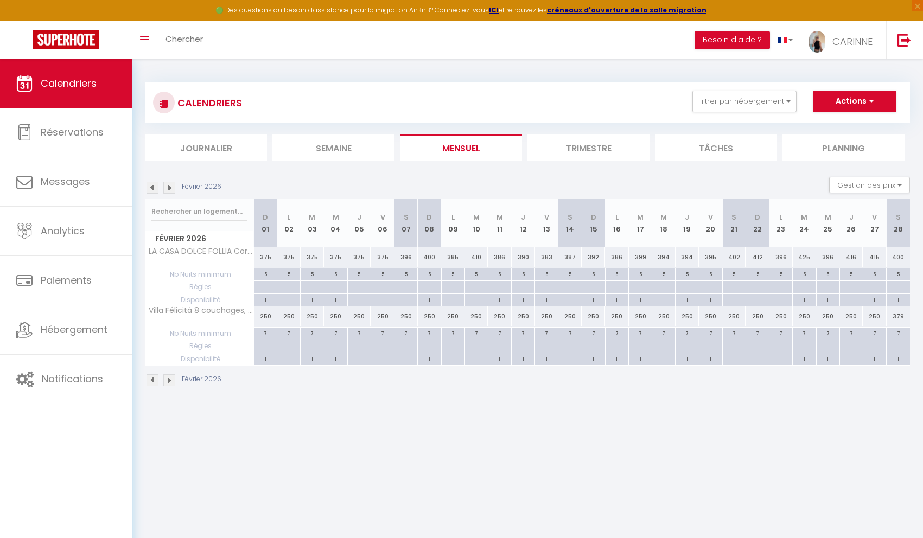
click at [168, 190] on img at bounding box center [169, 188] width 12 height 12
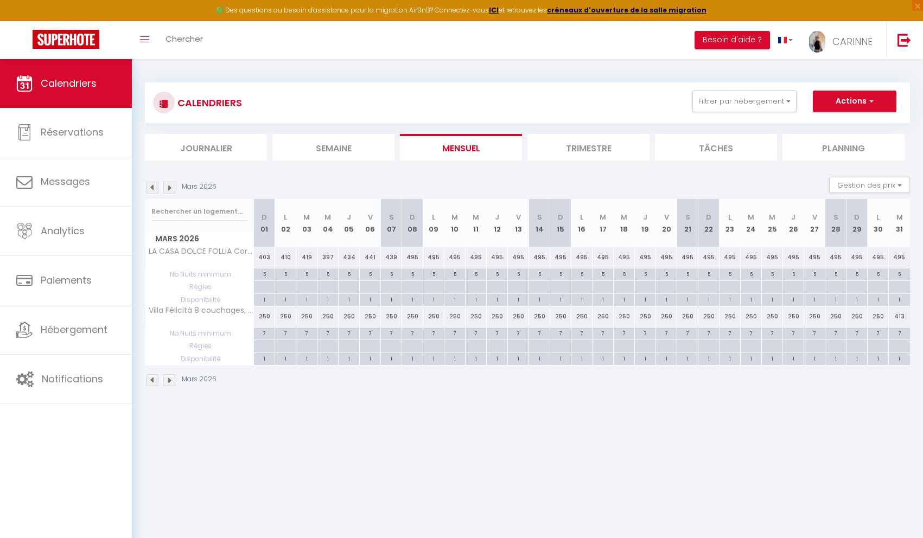
click at [169, 190] on img at bounding box center [169, 188] width 12 height 12
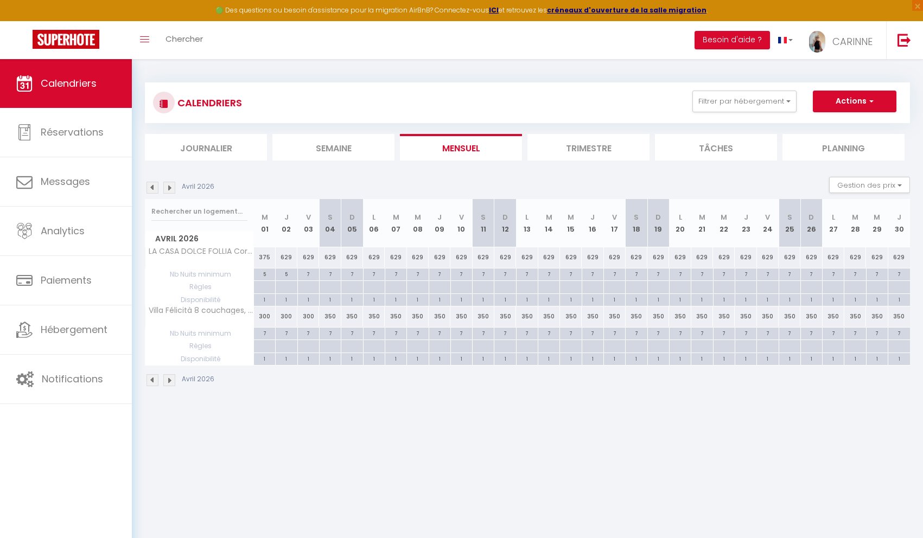
click at [174, 189] on img at bounding box center [169, 188] width 12 height 12
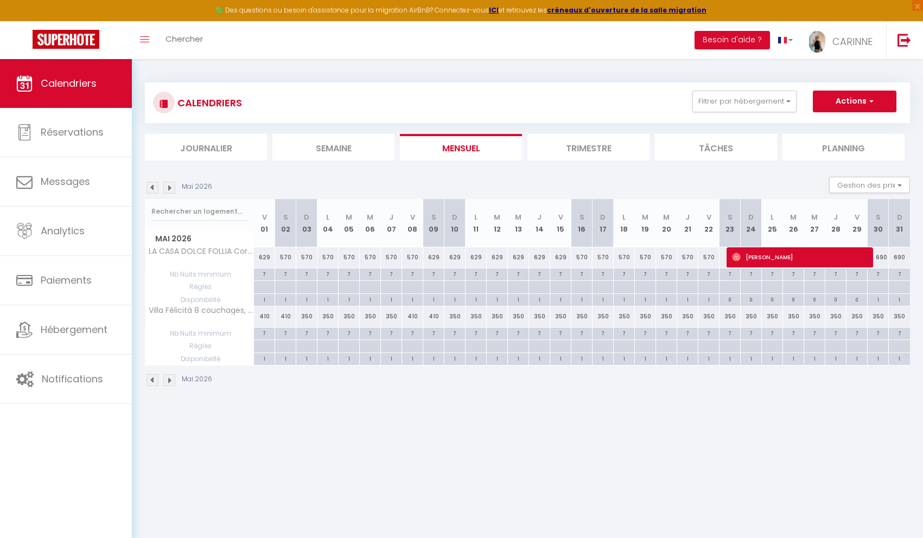
click at [174, 189] on img at bounding box center [169, 188] width 12 height 12
